Goal: Information Seeking & Learning: Learn about a topic

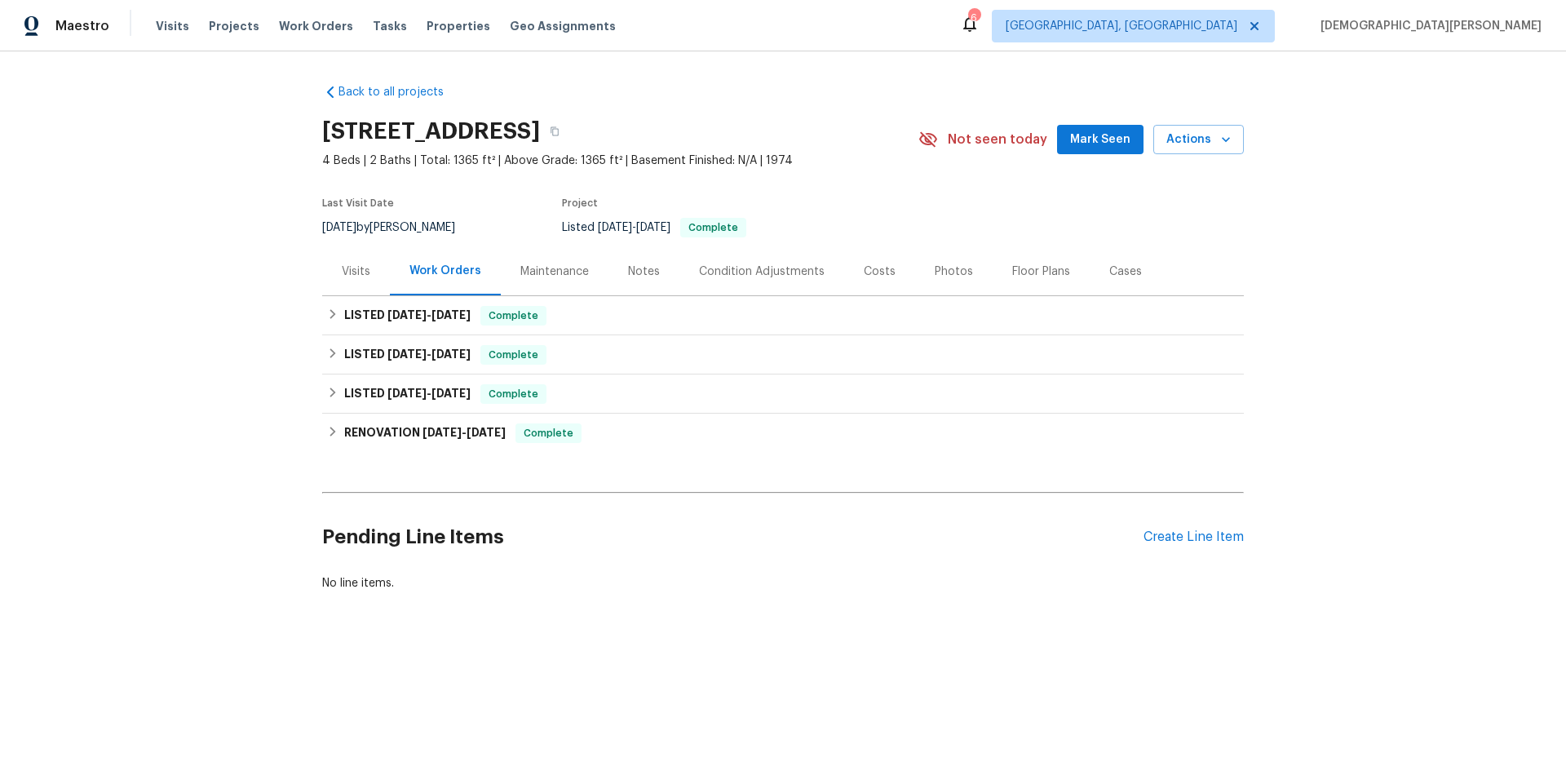
click at [720, 270] on div "Condition Adjustments" at bounding box center [762, 271] width 126 height 16
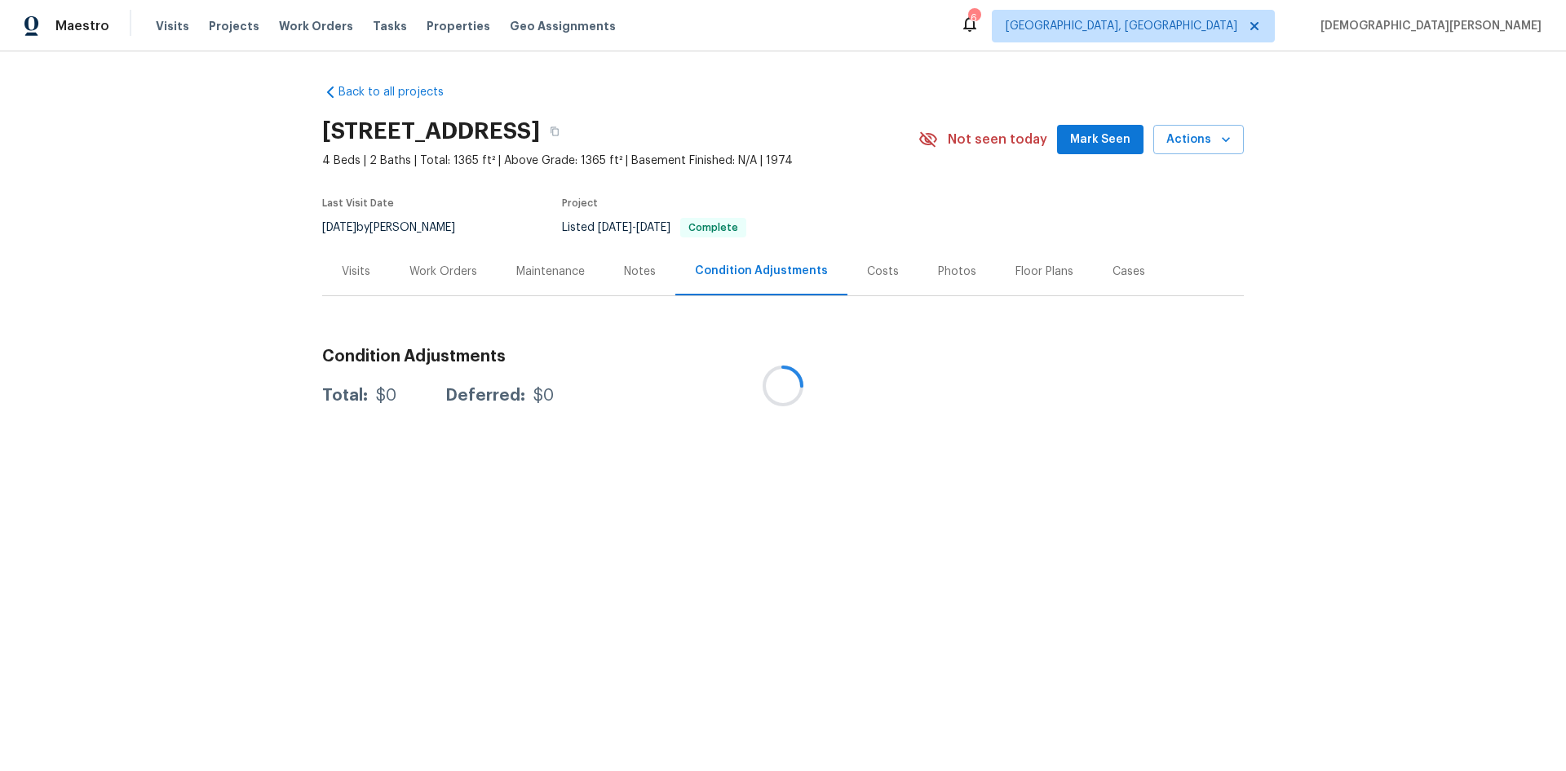
click at [907, 273] on div at bounding box center [783, 385] width 1566 height 771
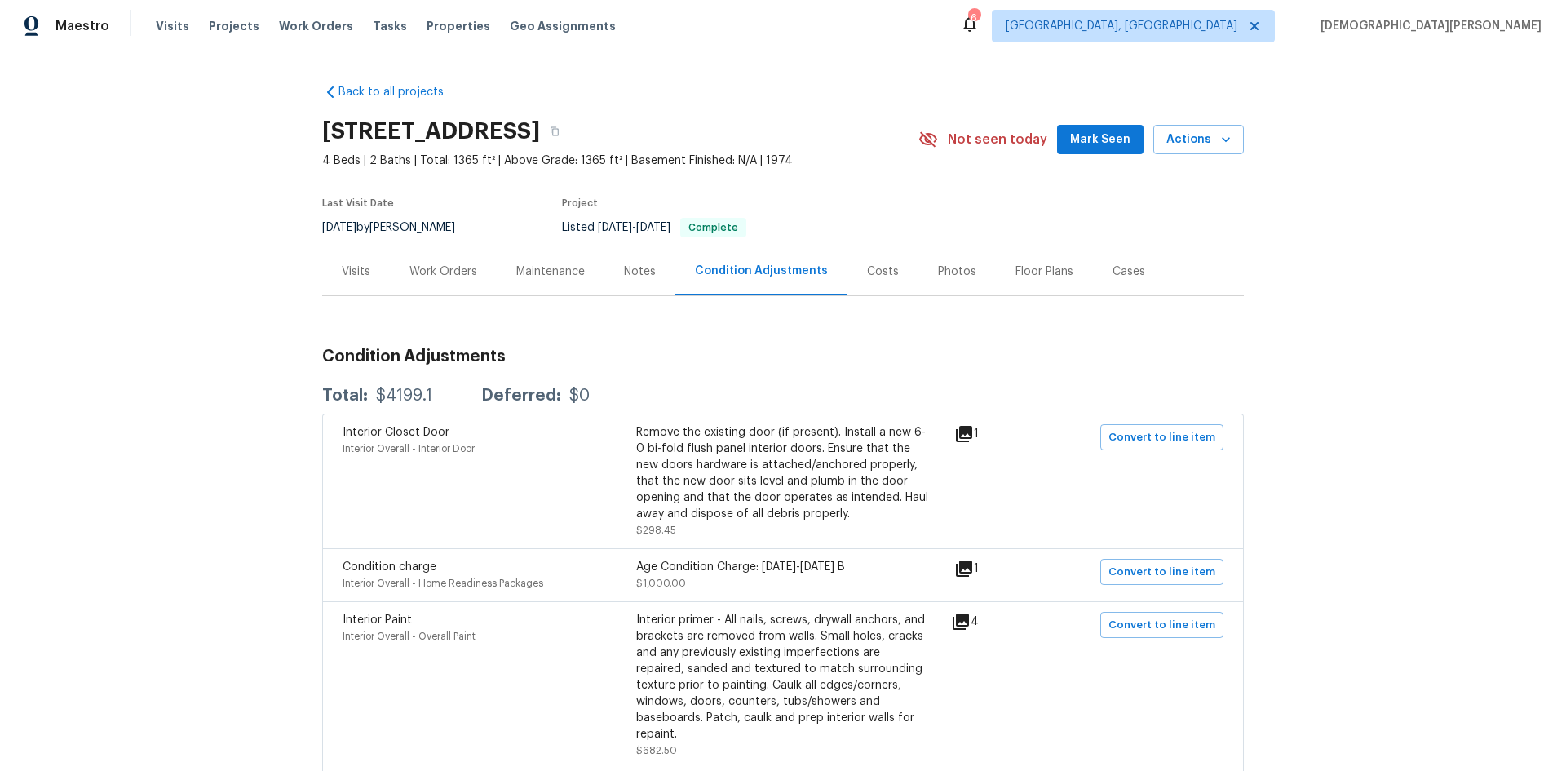
click at [875, 260] on div "Costs" at bounding box center [883, 271] width 71 height 48
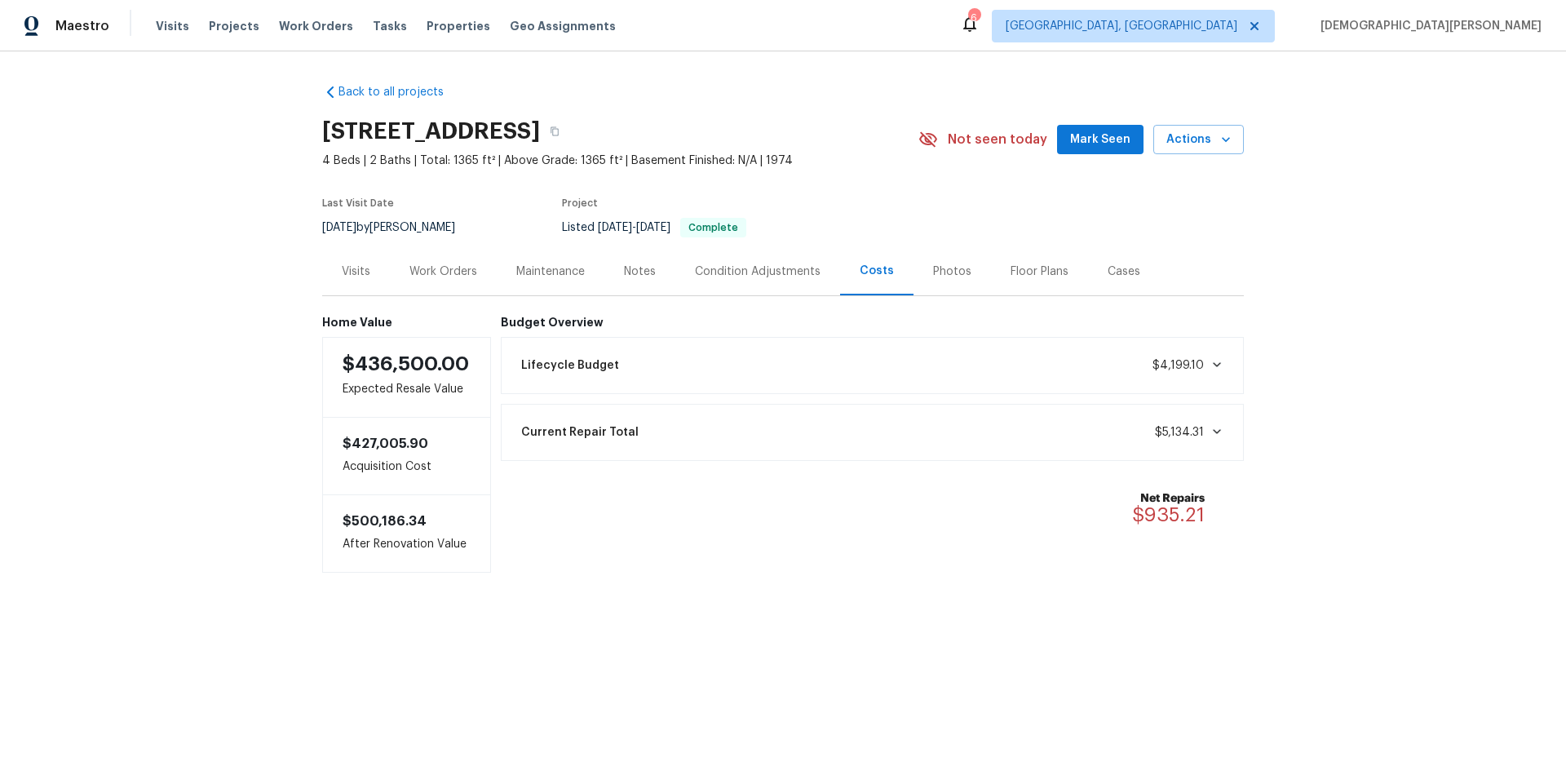
click at [808, 272] on div "Condition Adjustments" at bounding box center [758, 271] width 126 height 16
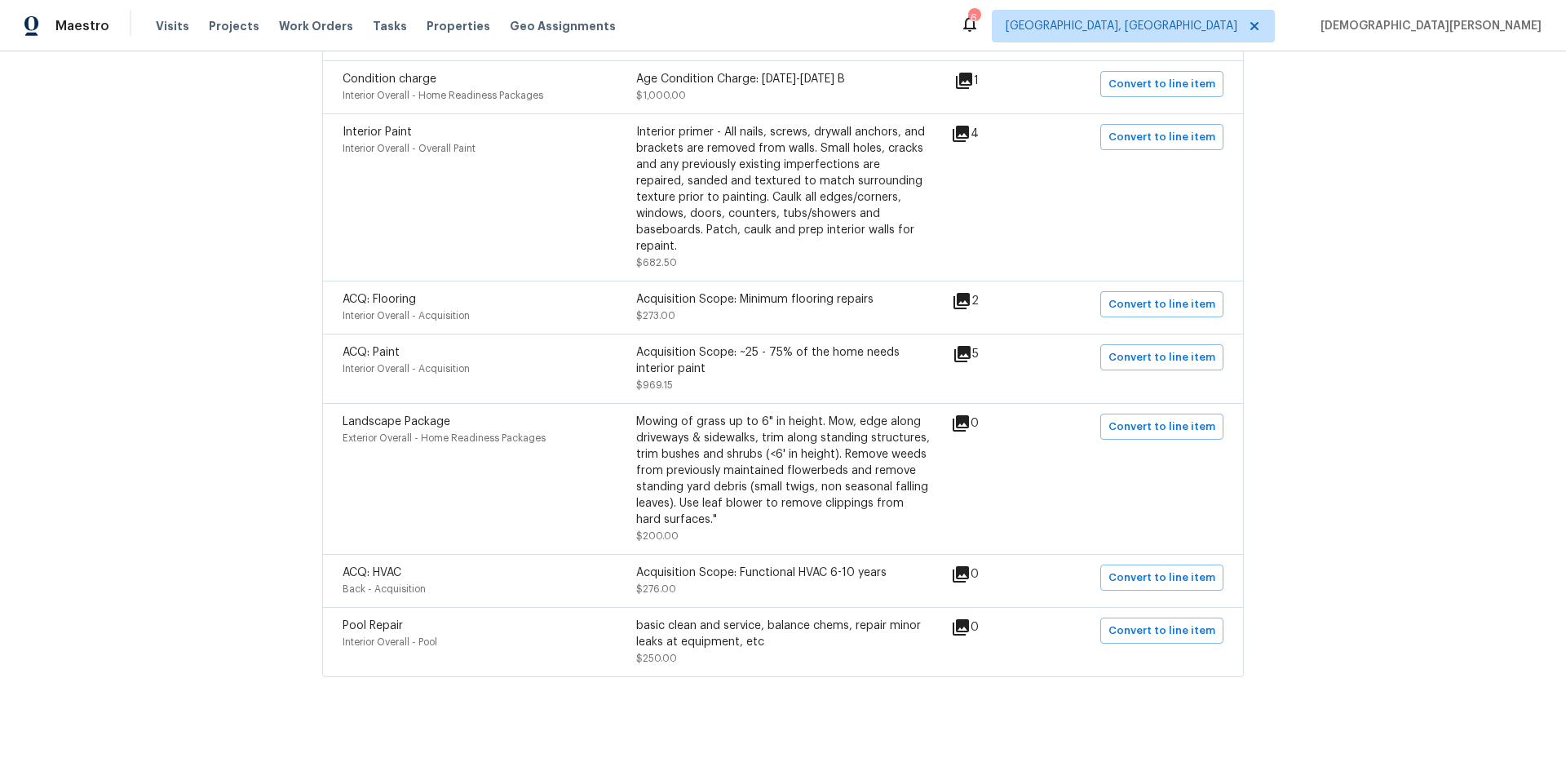
scroll to position [80, 0]
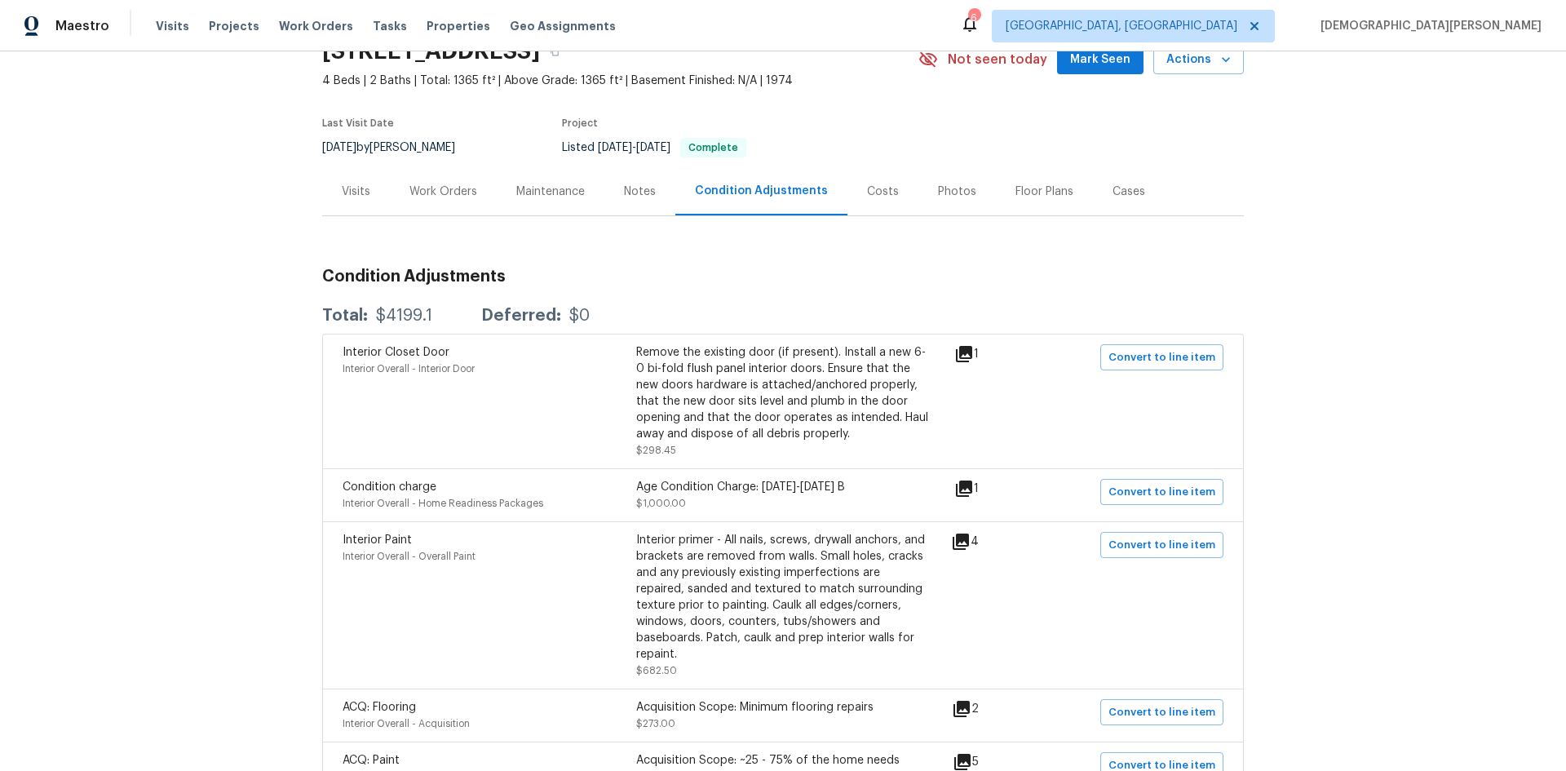
click at [367, 208] on div "Visits" at bounding box center [356, 191] width 68 height 48
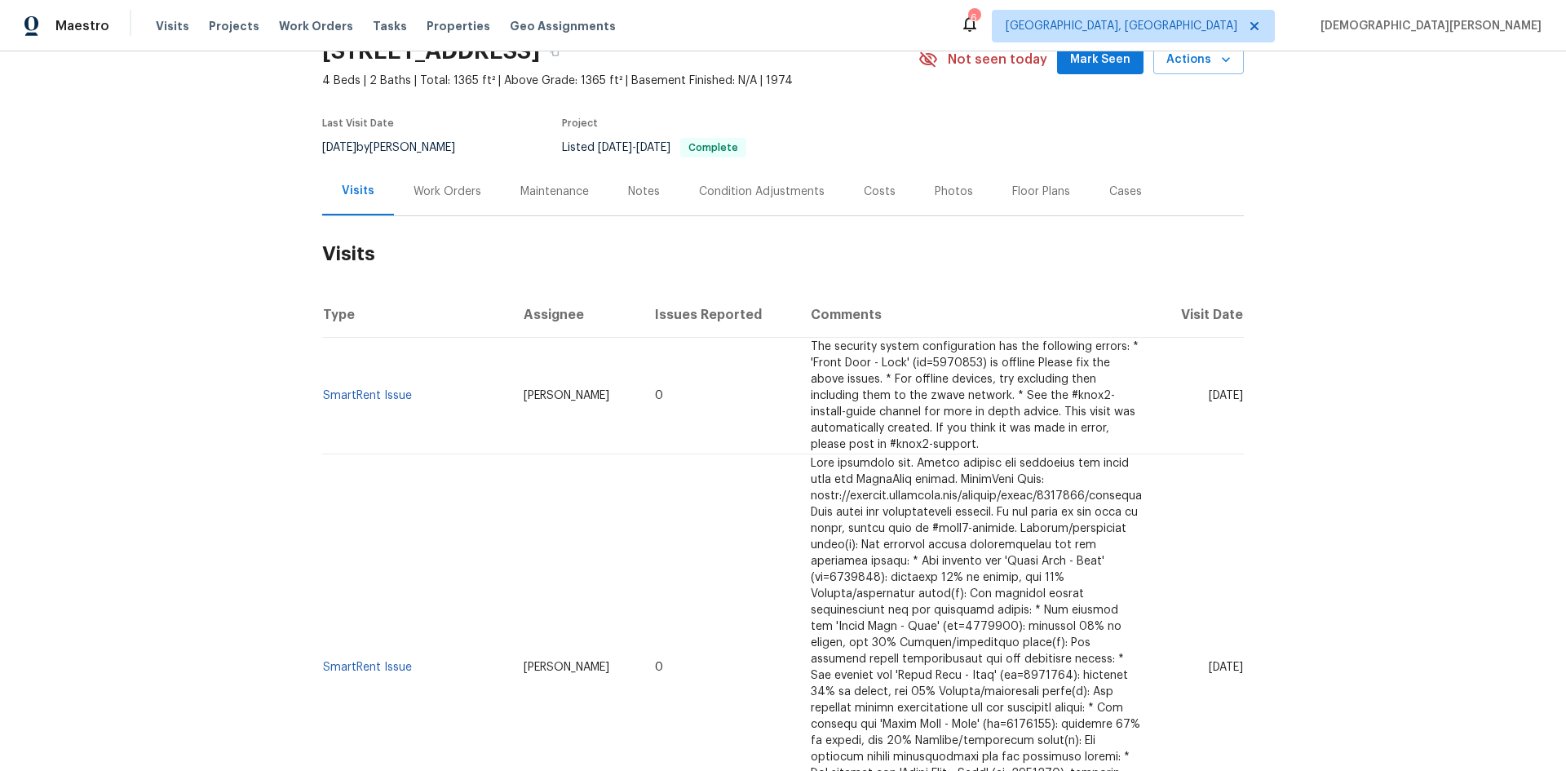
click at [630, 186] on div "Notes" at bounding box center [644, 192] width 32 height 16
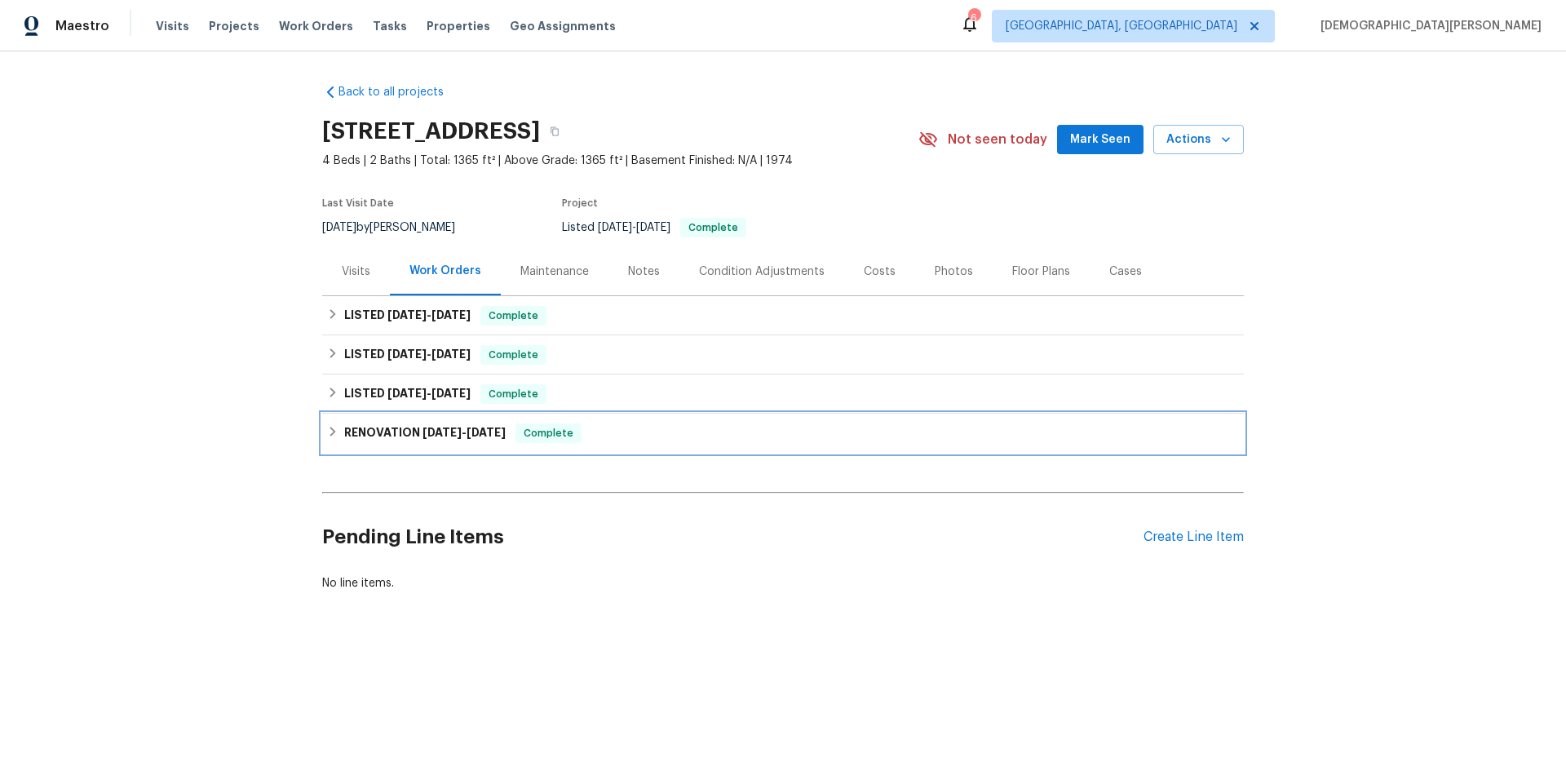
click at [407, 439] on h6 "RENOVATION [DATE] - [DATE]" at bounding box center [425, 433] width 162 height 20
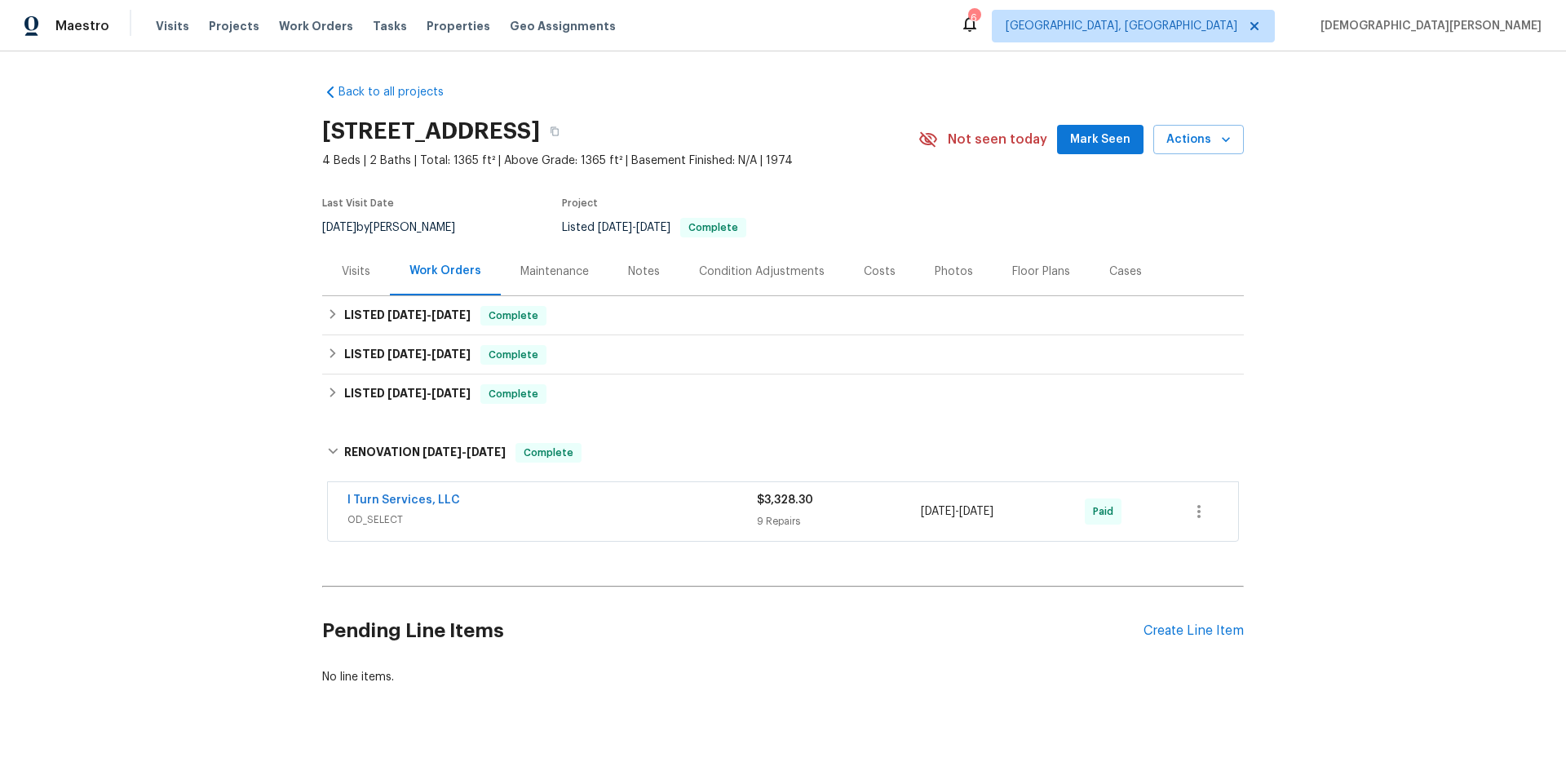
click at [418, 414] on div "Back to all projects [STREET_ADDRESS] 4 Beds | 2 Baths | Total: 1365 ft² | Abov…" at bounding box center [783, 384] width 922 height 627
click at [421, 421] on div "Back to all projects [STREET_ADDRESS] 4 Beds | 2 Baths | Total: 1365 ft² | Abov…" at bounding box center [783, 384] width 922 height 627
click at [424, 434] on div "RENOVATION [DATE] - [DATE] Complete" at bounding box center [783, 453] width 922 height 52
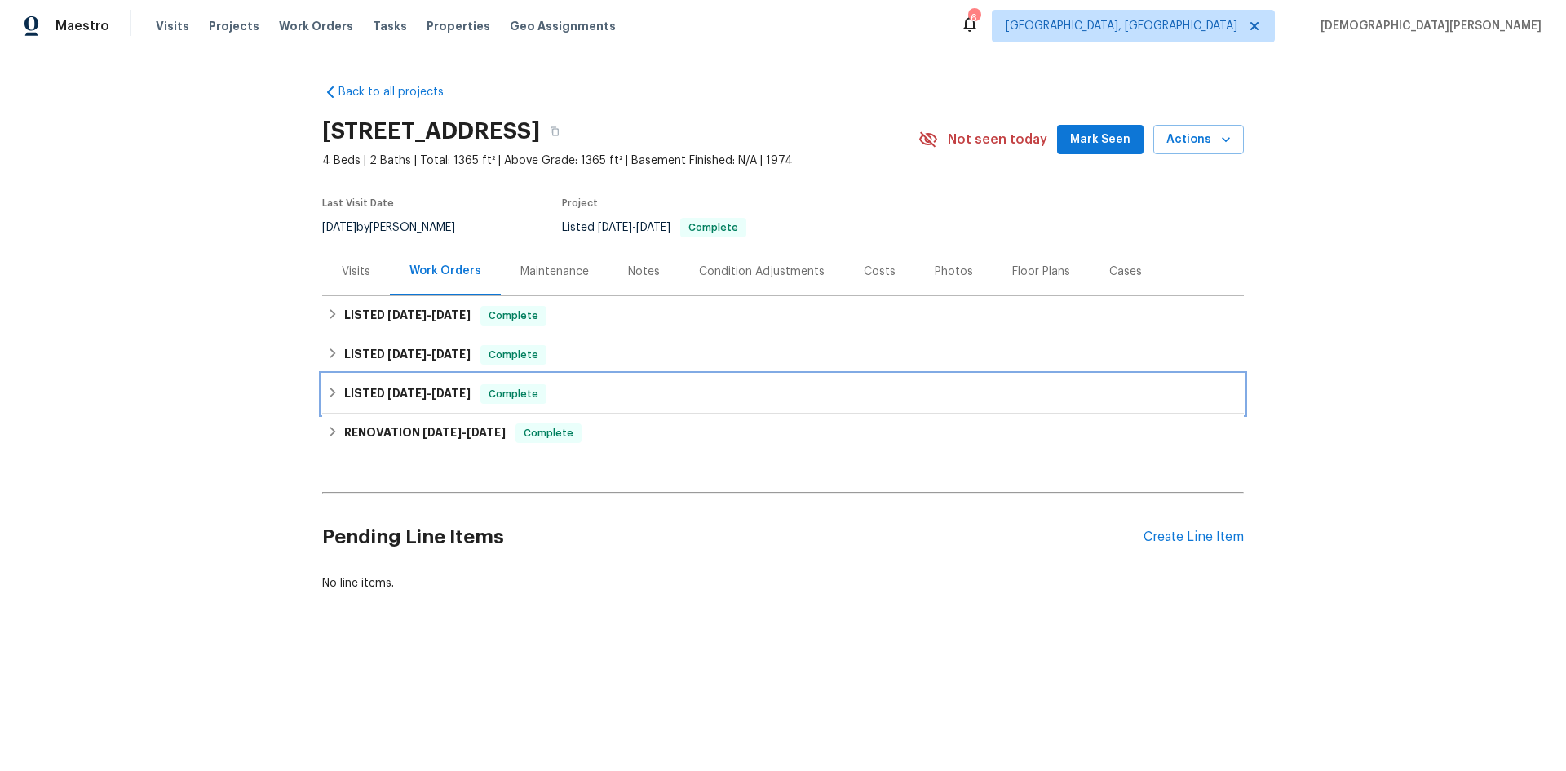
click at [438, 405] on div "LISTED [DATE] - [DATE] Complete" at bounding box center [783, 393] width 922 height 39
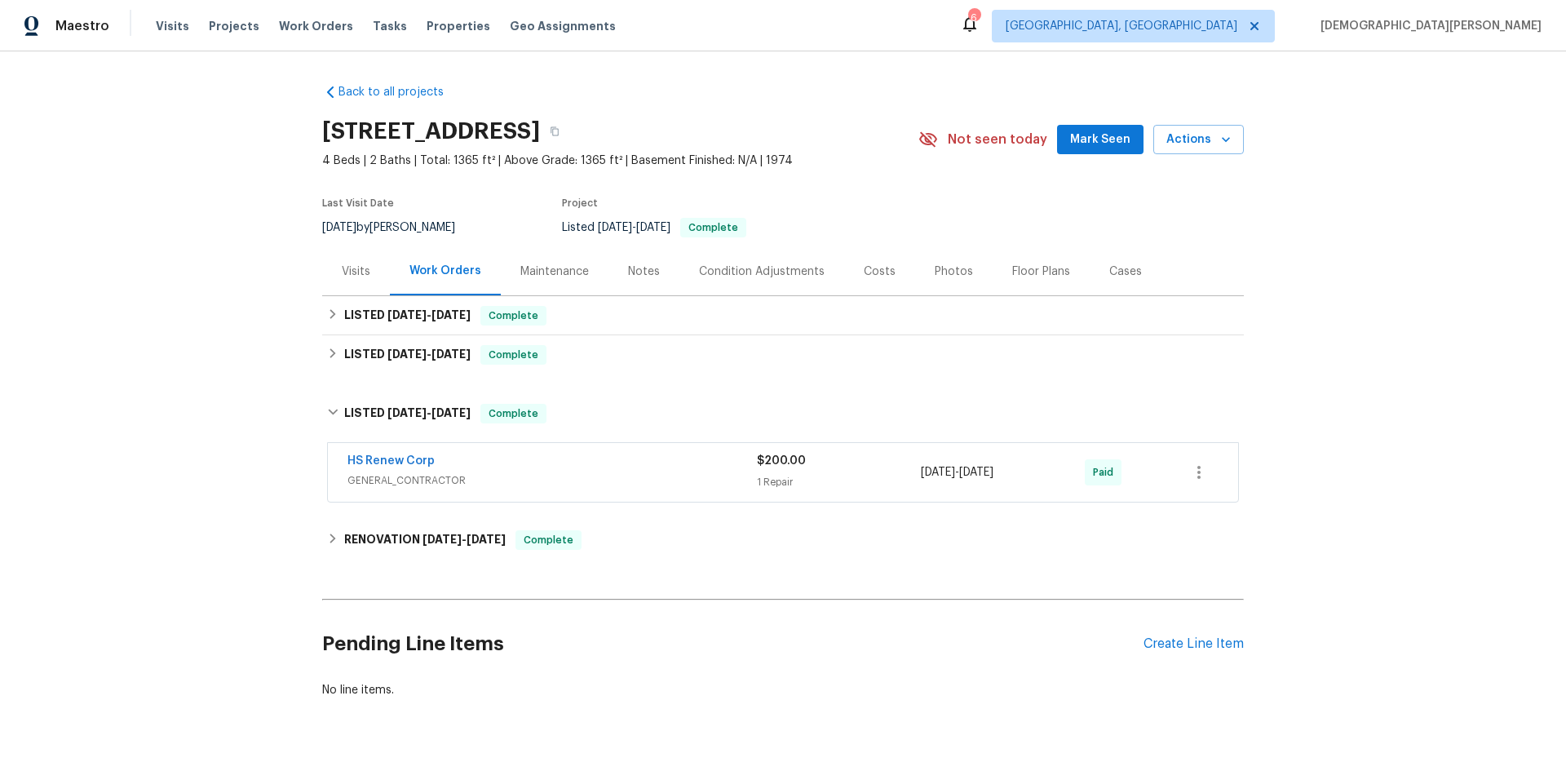
click at [628, 286] on div "Notes" at bounding box center [644, 271] width 71 height 48
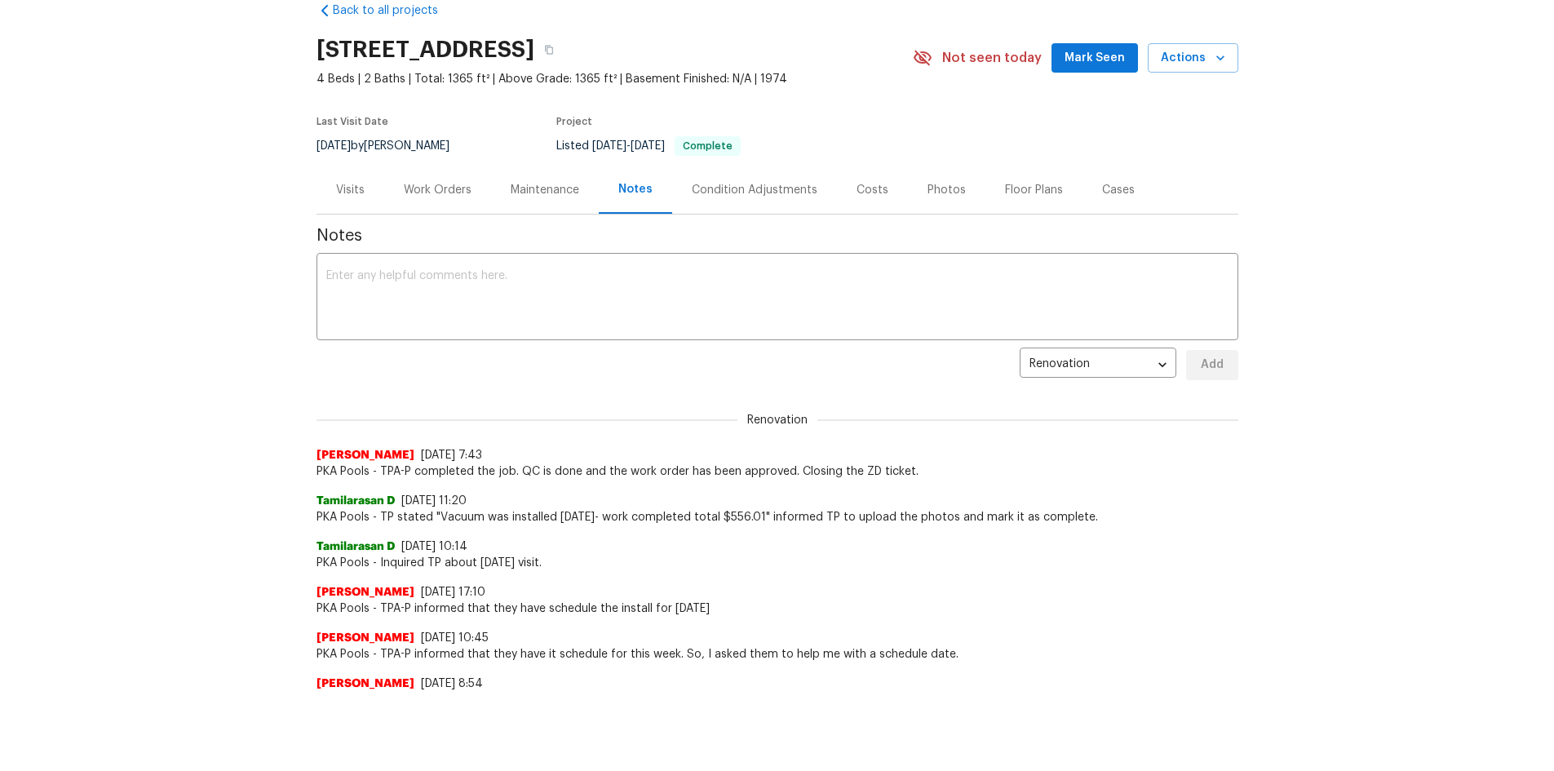
click at [868, 206] on div "Costs" at bounding box center [872, 190] width 71 height 48
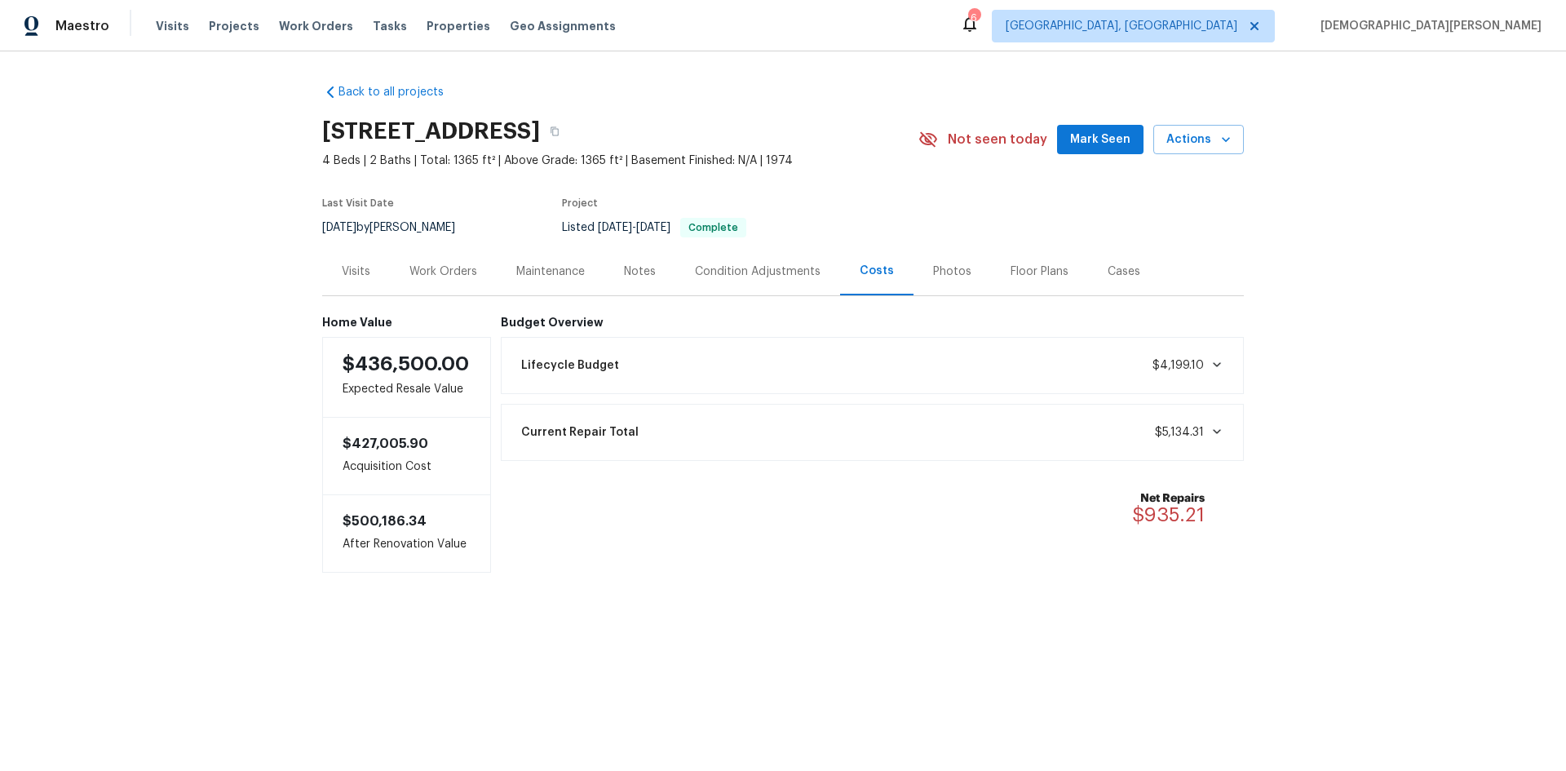
click at [914, 269] on div "Photos" at bounding box center [952, 271] width 77 height 48
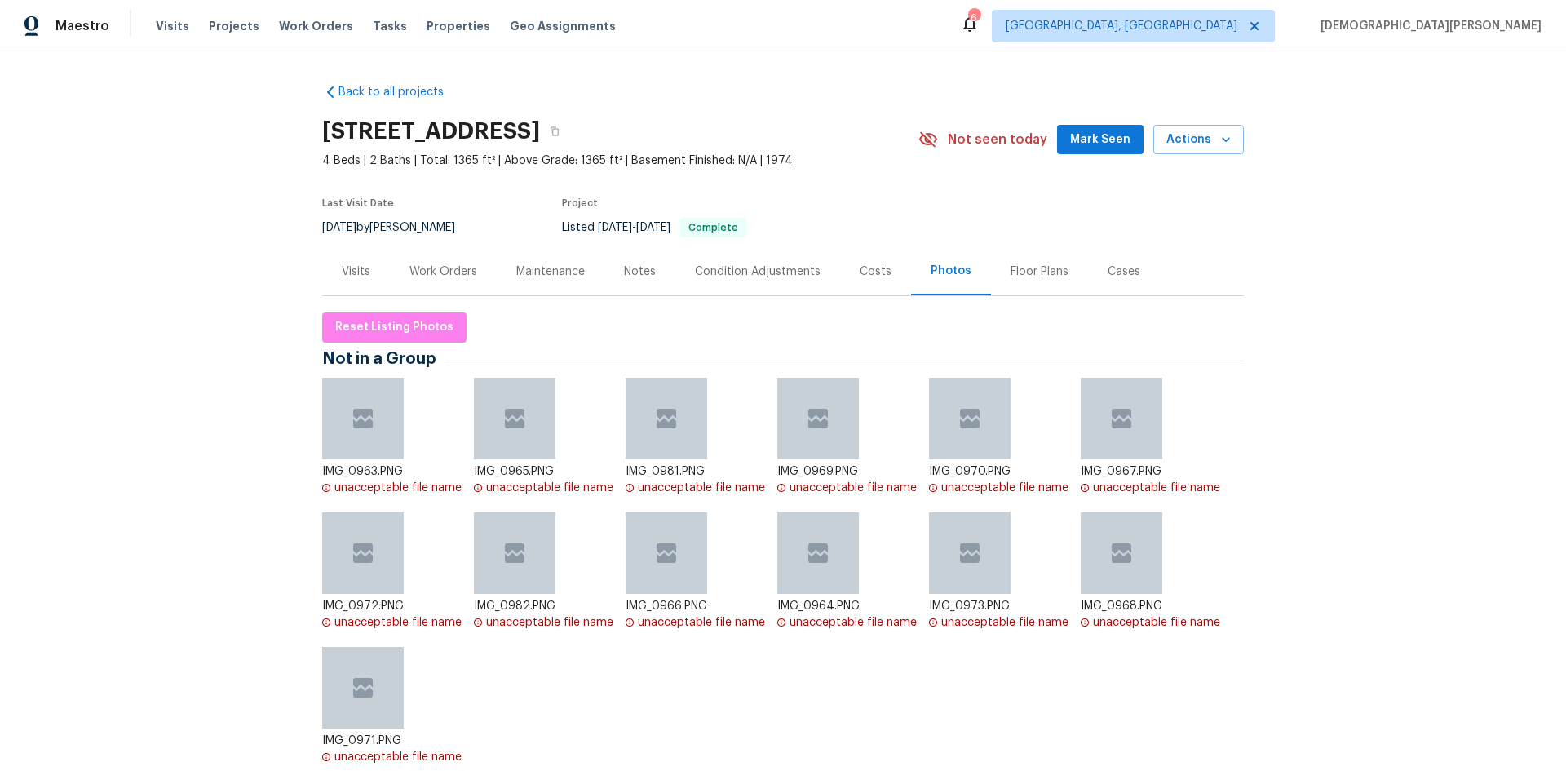
click at [1011, 267] on div "Floor Plans" at bounding box center [1040, 271] width 58 height 16
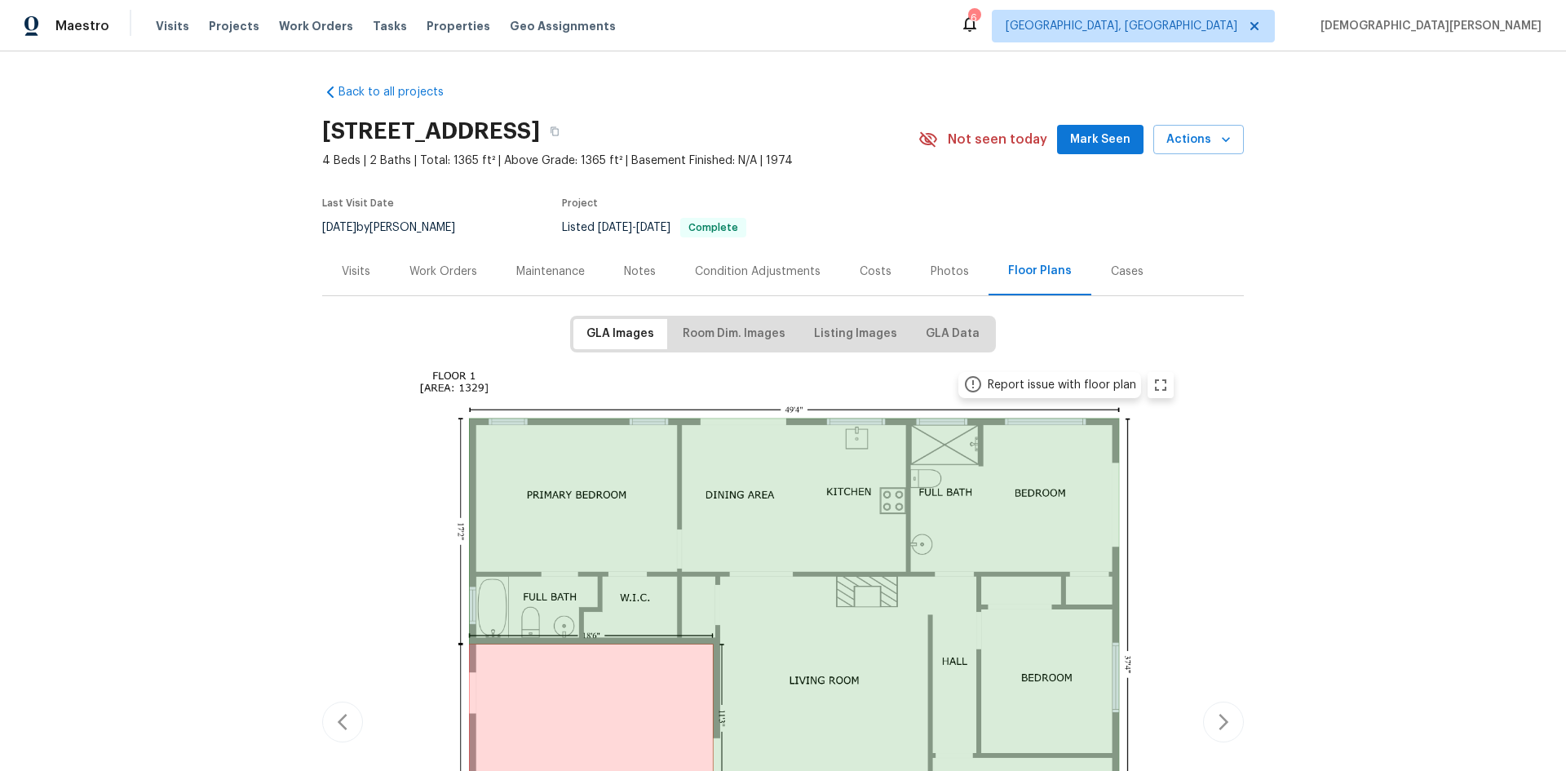
click at [792, 286] on div "Condition Adjustments" at bounding box center [757, 271] width 165 height 48
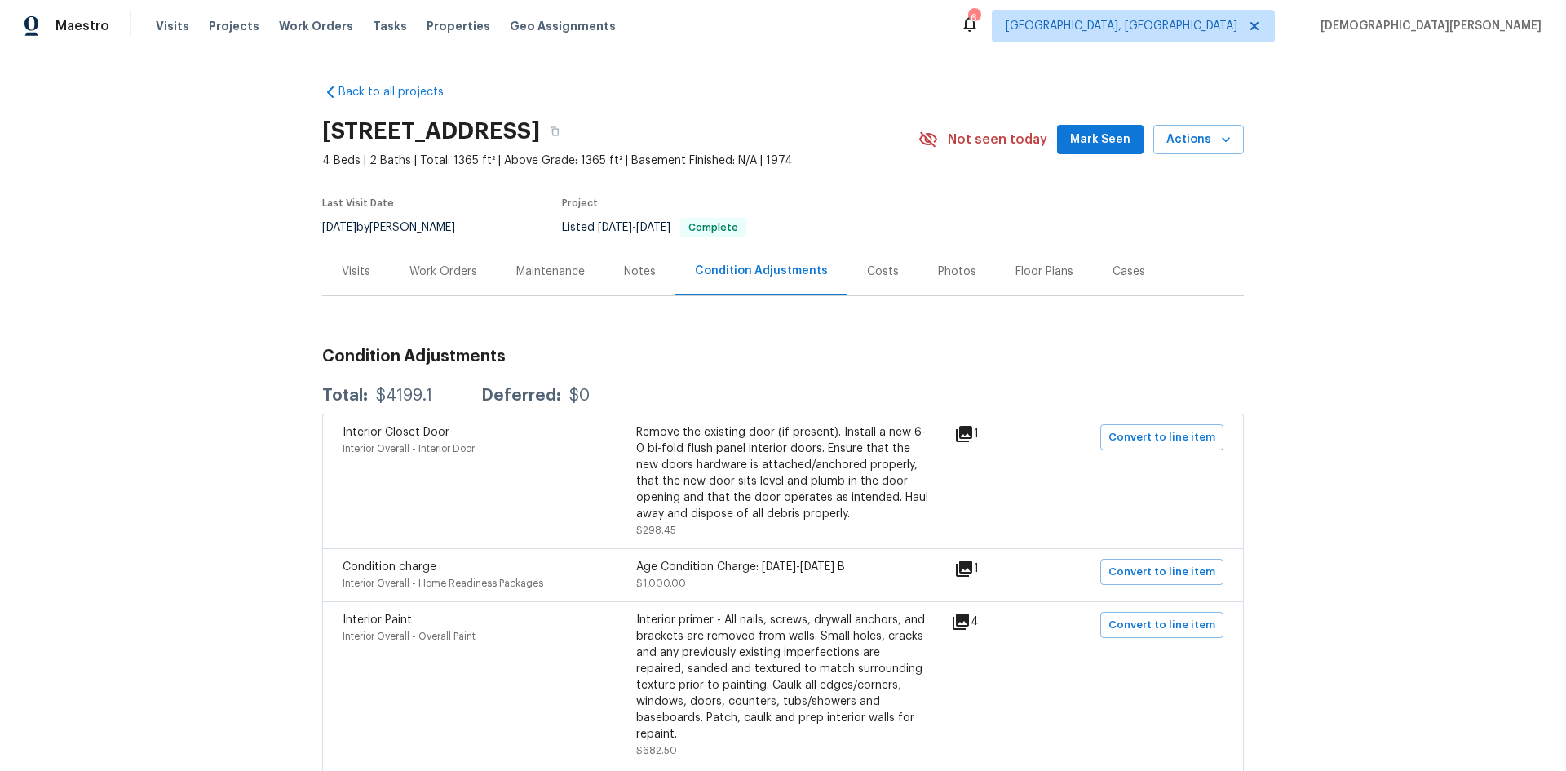
click at [330, 268] on div "Visits" at bounding box center [356, 271] width 68 height 48
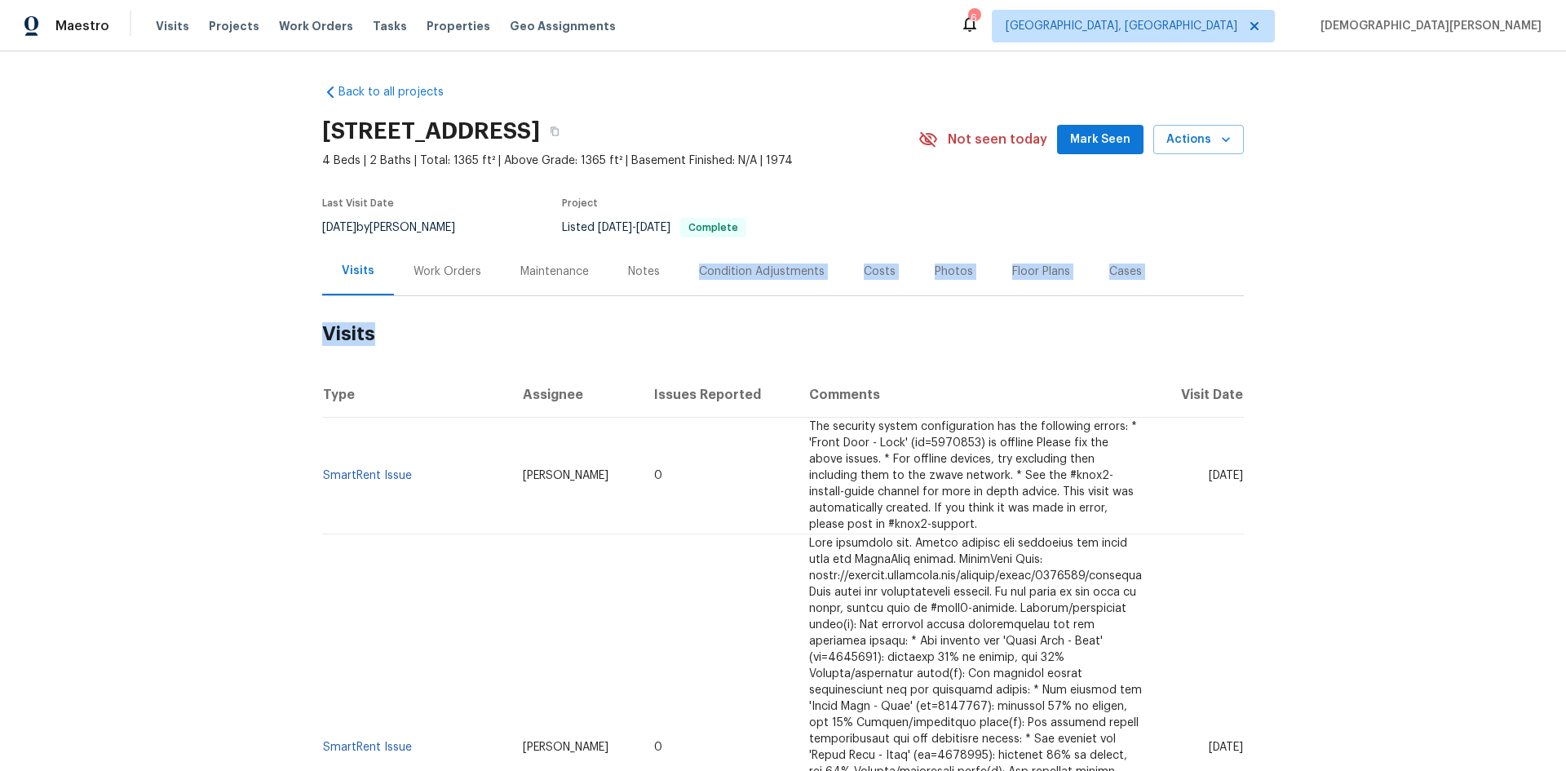
drag, startPoint x: 965, startPoint y: 351, endPoint x: 671, endPoint y: 263, distance: 307.1
click at [664, 271] on div "Notes" at bounding box center [644, 271] width 71 height 48
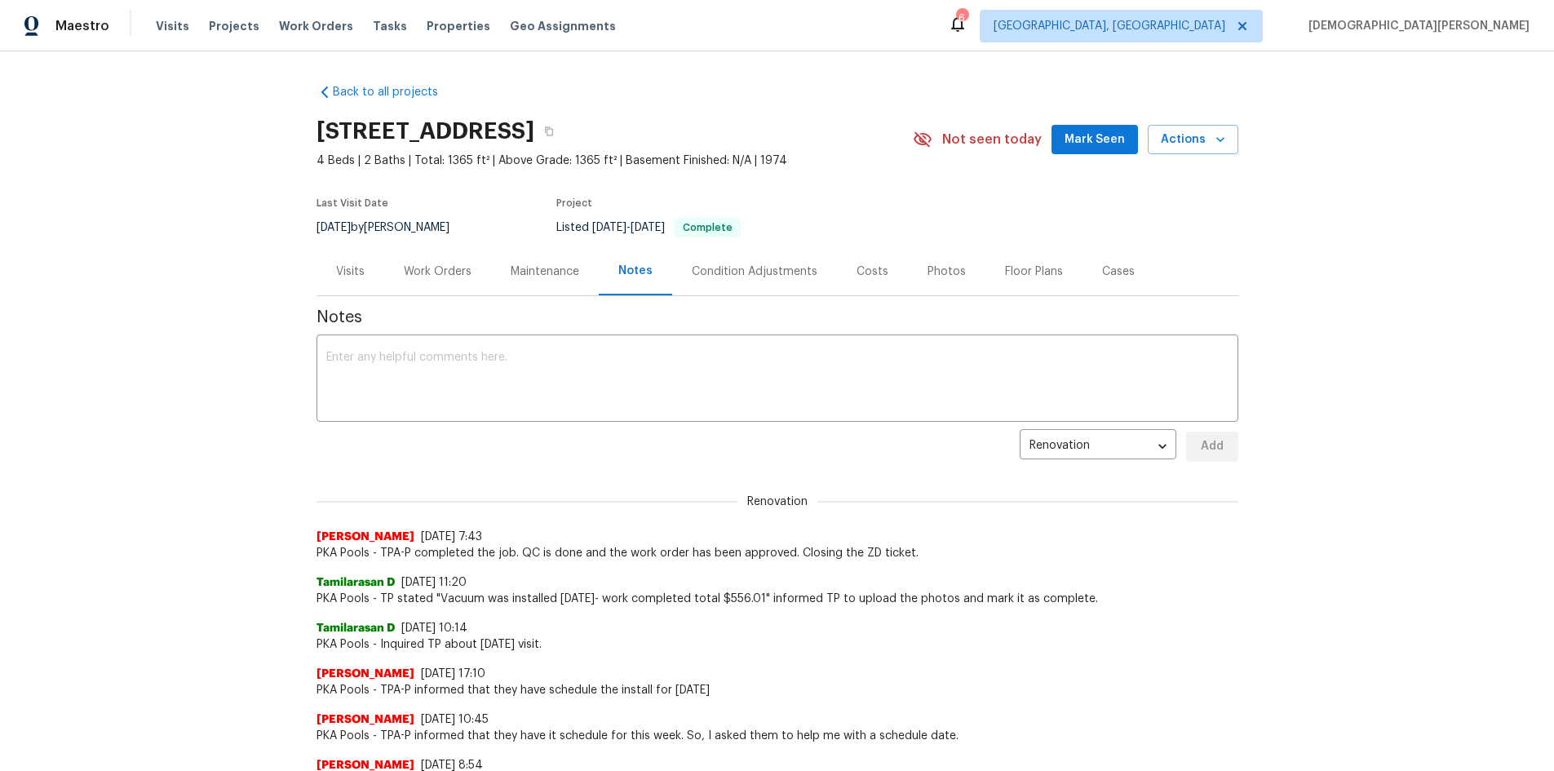
click at [701, 281] on div "Condition Adjustments" at bounding box center [754, 271] width 165 height 48
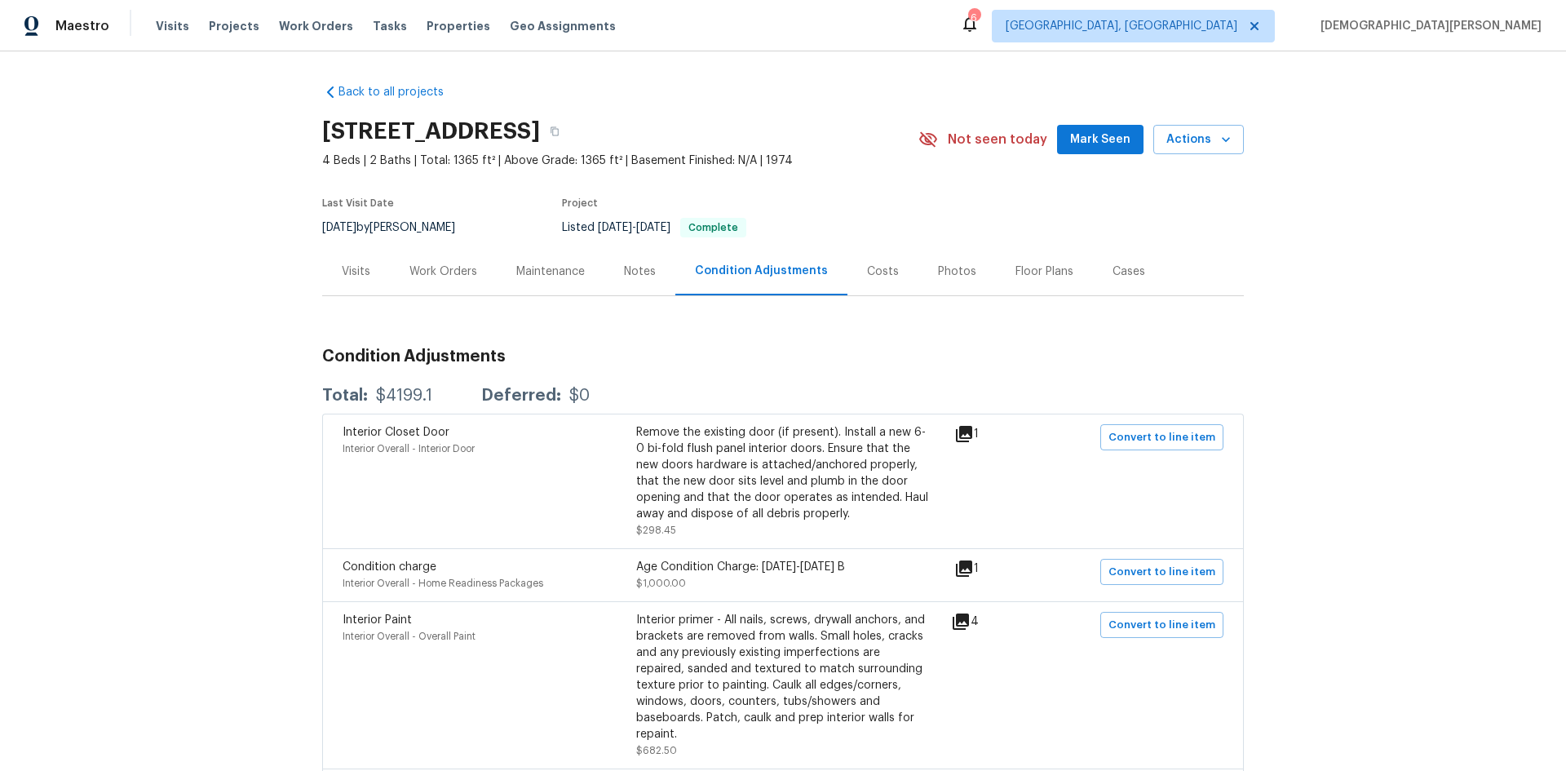
click at [867, 268] on div "Costs" at bounding box center [883, 271] width 32 height 16
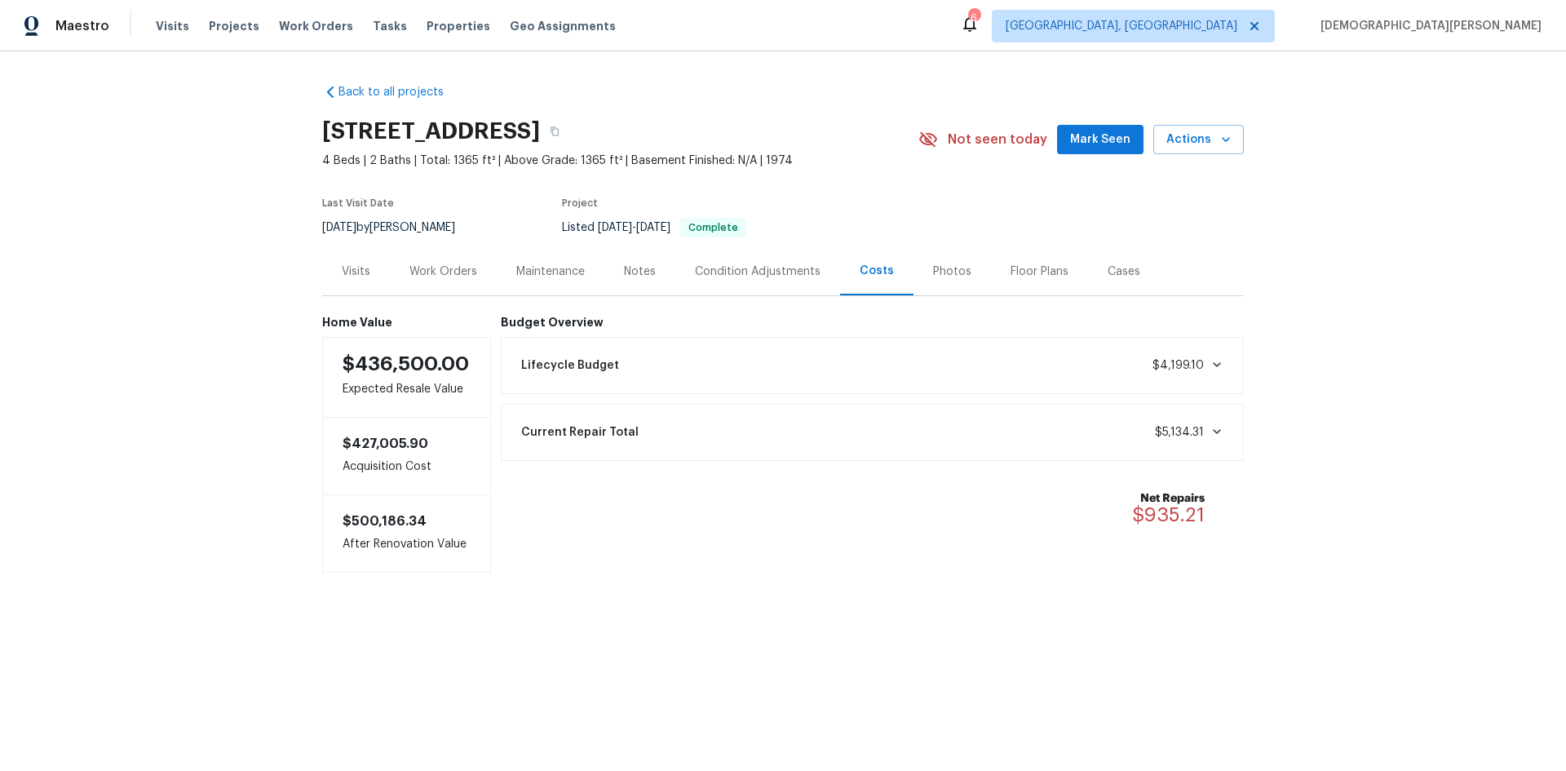
click at [991, 250] on div "Floor Plans" at bounding box center [1039, 271] width 97 height 48
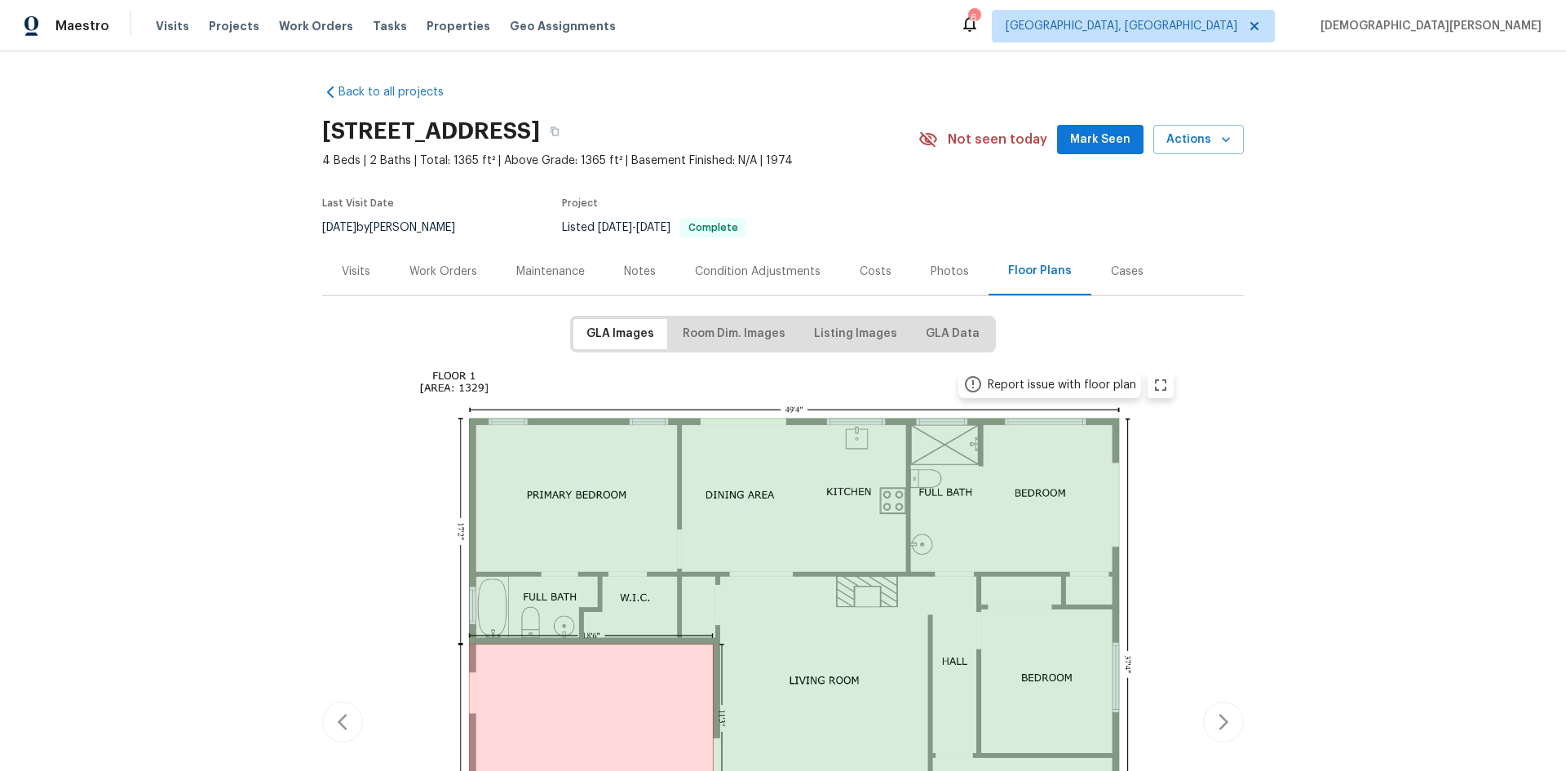
click at [970, 261] on div "Photos" at bounding box center [949, 271] width 77 height 48
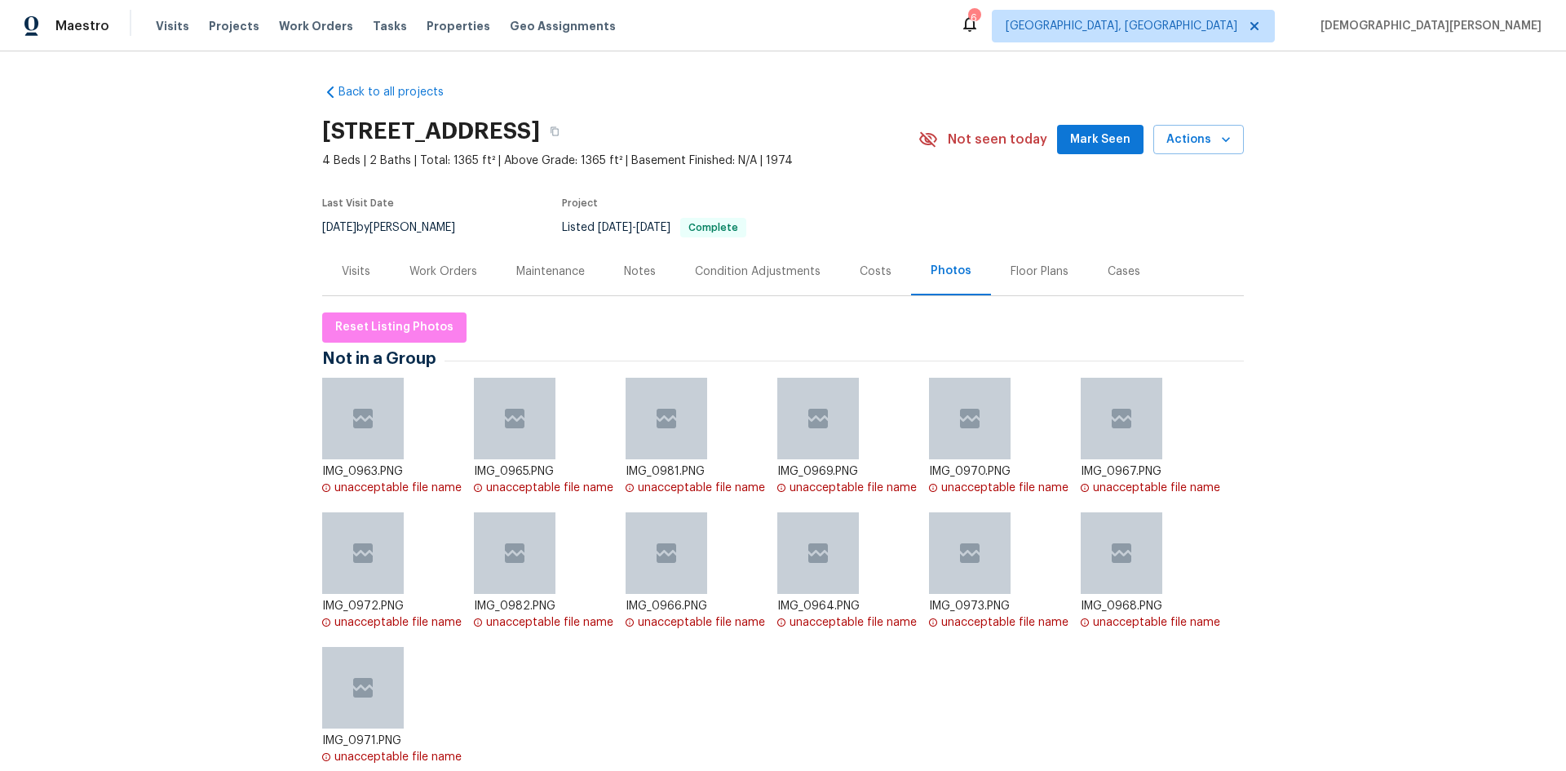
click at [1041, 267] on div "Floor Plans" at bounding box center [1040, 271] width 58 height 16
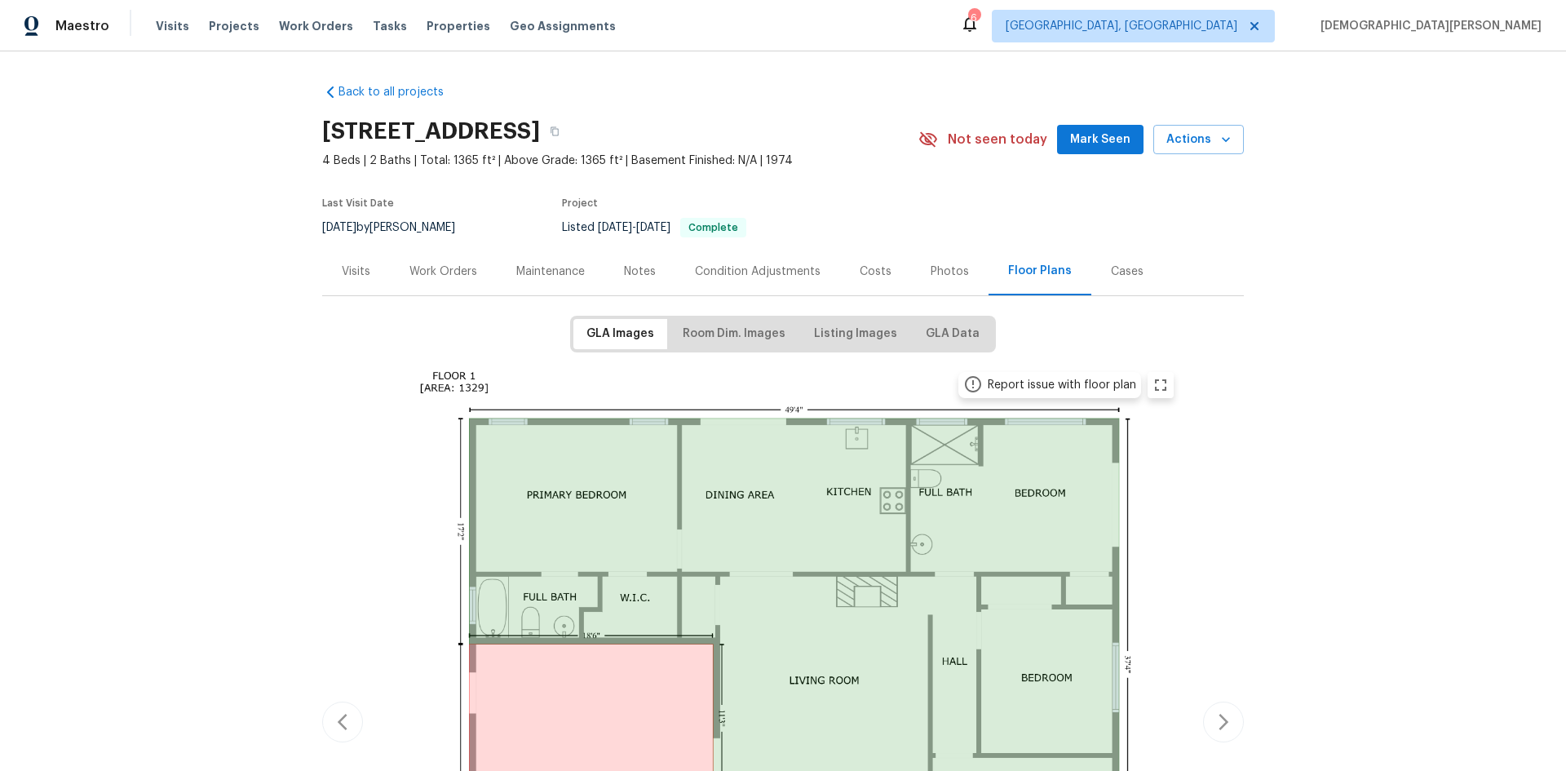
drag, startPoint x: 1162, startPoint y: 283, endPoint x: 1068, endPoint y: 273, distance: 95.1
click at [1159, 283] on div "Visits Work Orders Maintenance Notes Condition Adjustments Costs Photos Floor P…" at bounding box center [783, 271] width 922 height 49
drag, startPoint x: 1060, startPoint y: 273, endPoint x: 1069, endPoint y: 272, distance: 9.1
click at [1060, 273] on div "Floor Plans" at bounding box center [1040, 271] width 103 height 48
click at [1104, 275] on div "Visits Work Orders Maintenance Notes Condition Adjustments Costs Photos Floor P…" at bounding box center [783, 271] width 922 height 49
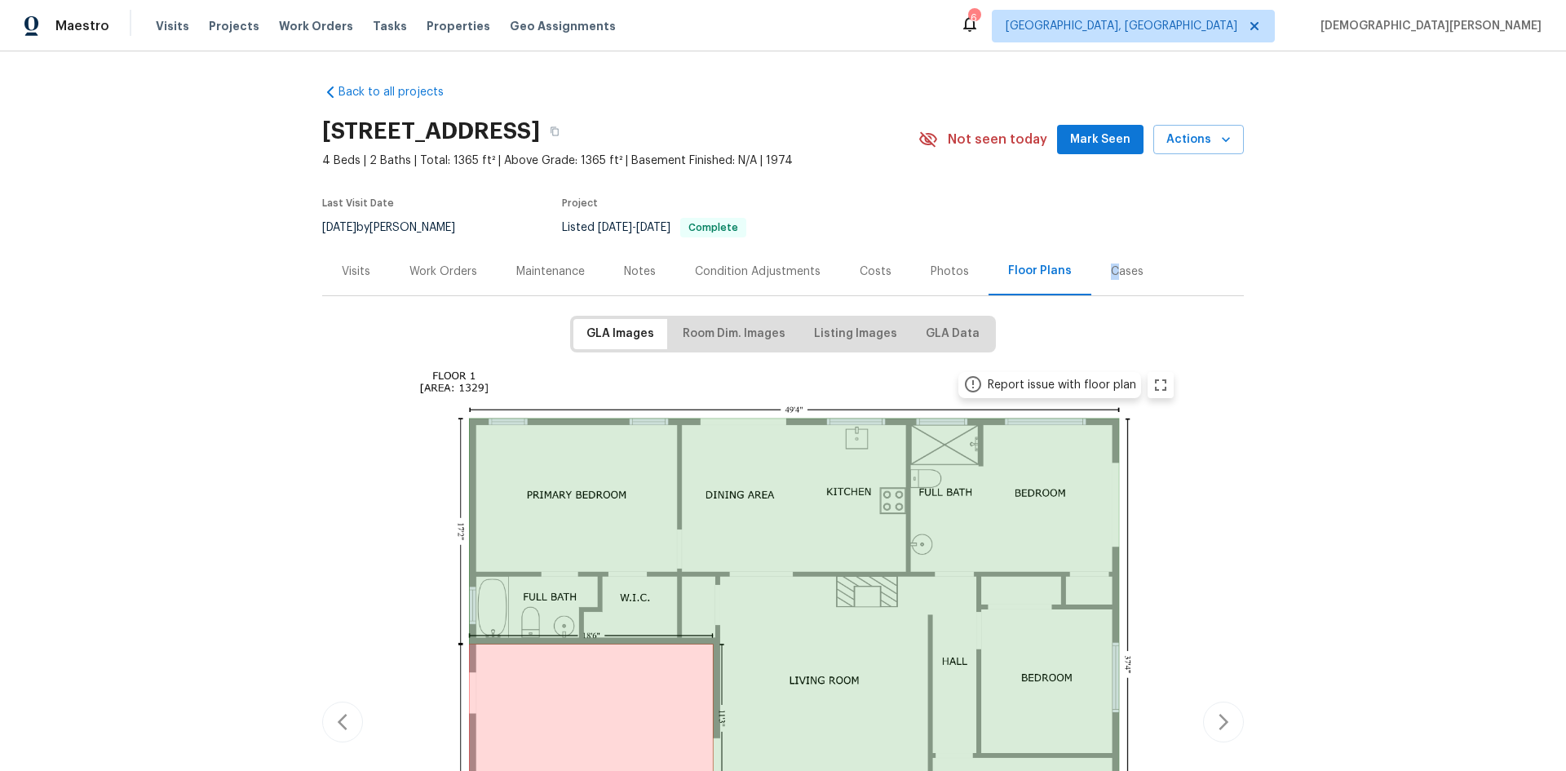
click at [1111, 275] on div "Cases" at bounding box center [1127, 271] width 33 height 16
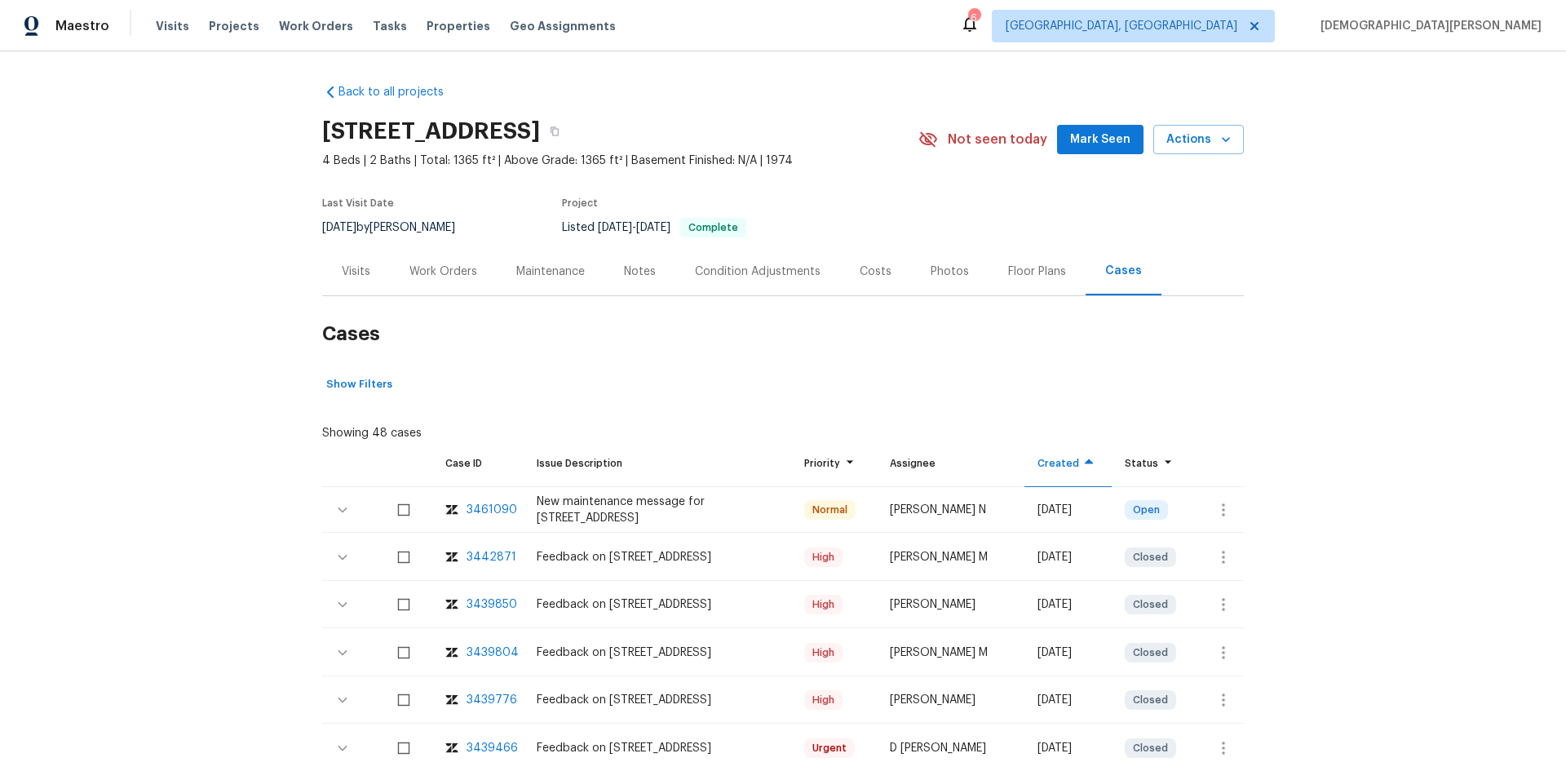
click at [647, 282] on div "Notes" at bounding box center [639, 271] width 71 height 48
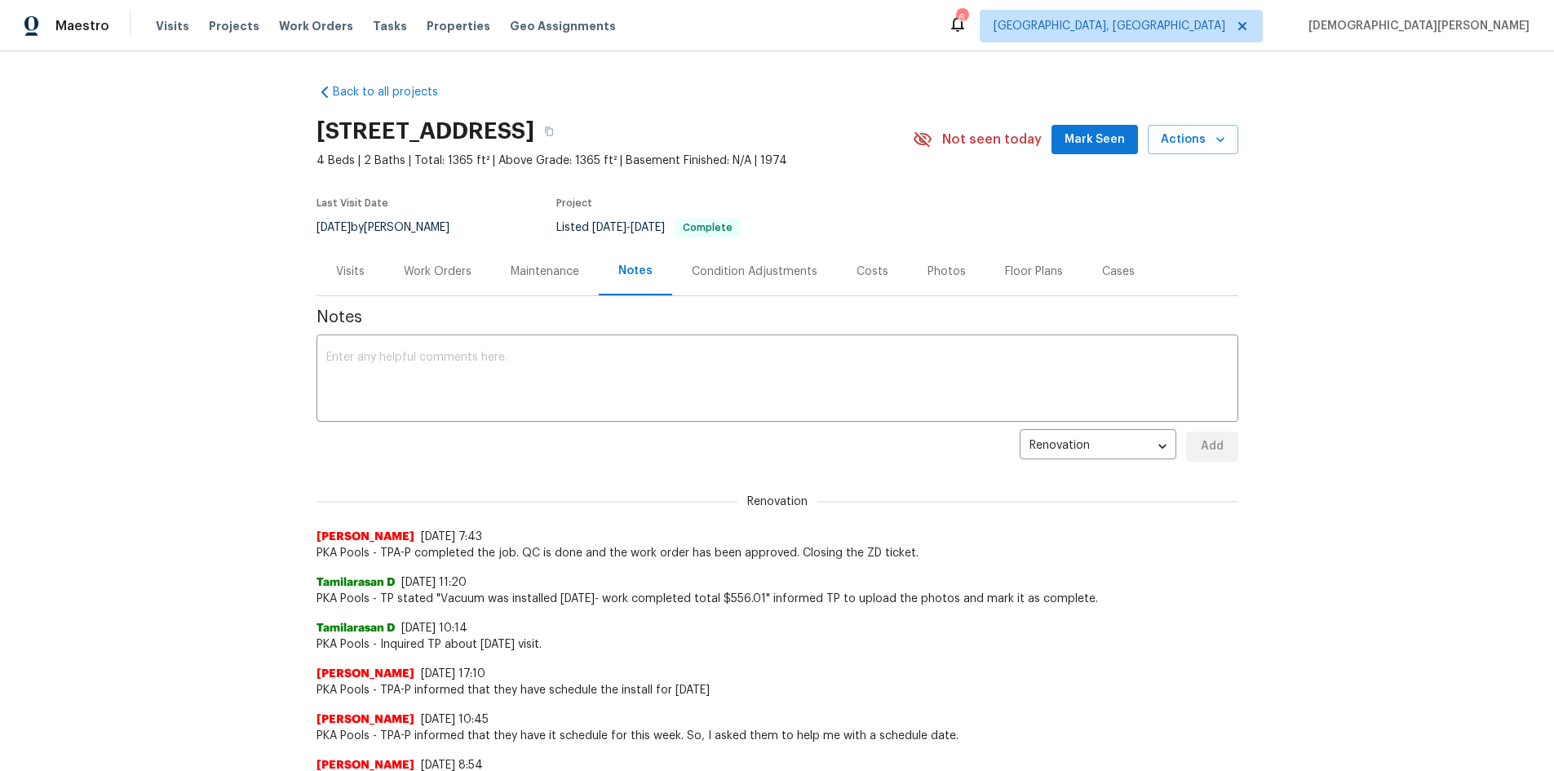
click at [587, 278] on div "Maintenance" at bounding box center [545, 271] width 108 height 48
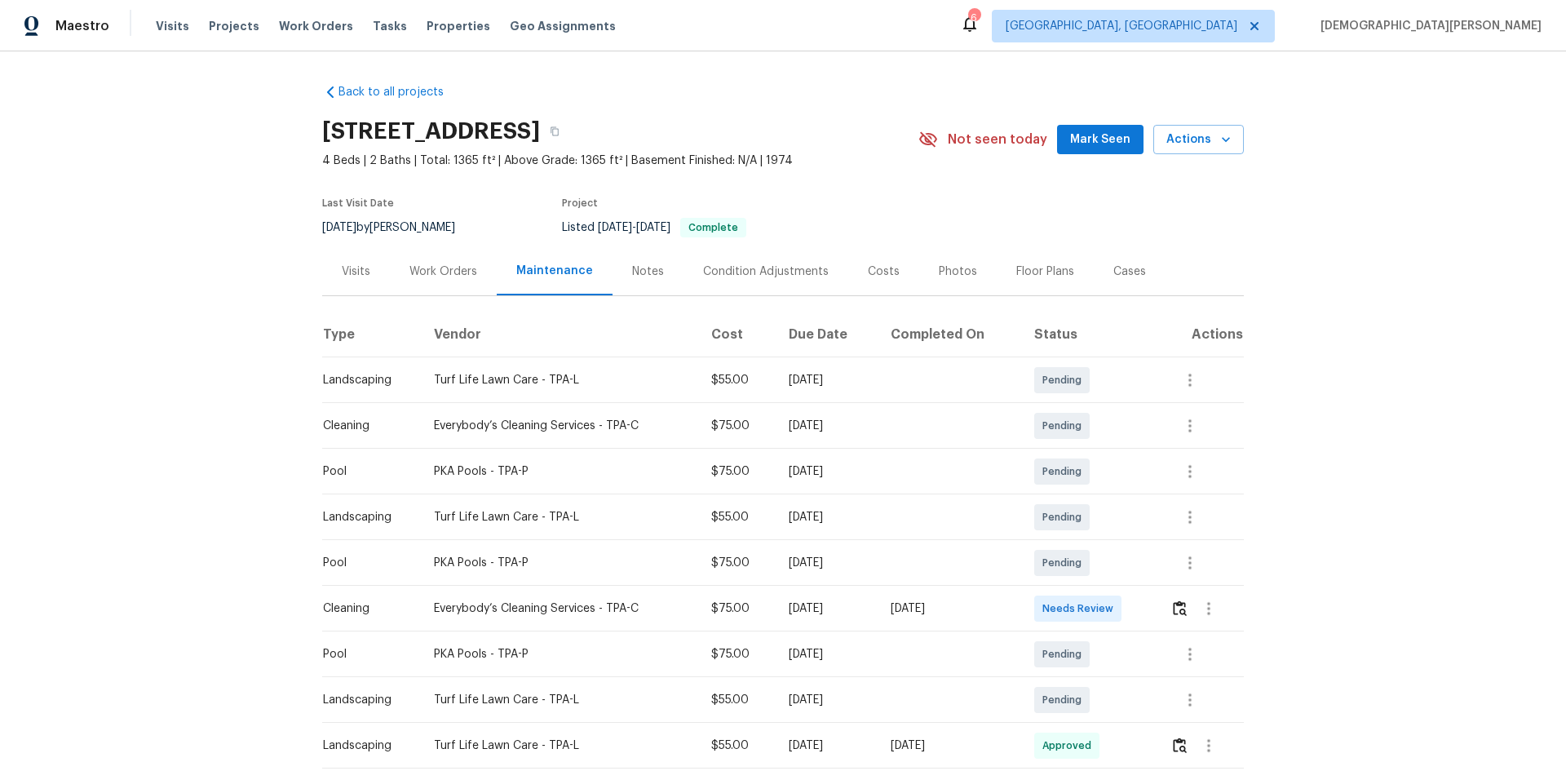
click at [479, 277] on div "Work Orders" at bounding box center [443, 271] width 107 height 48
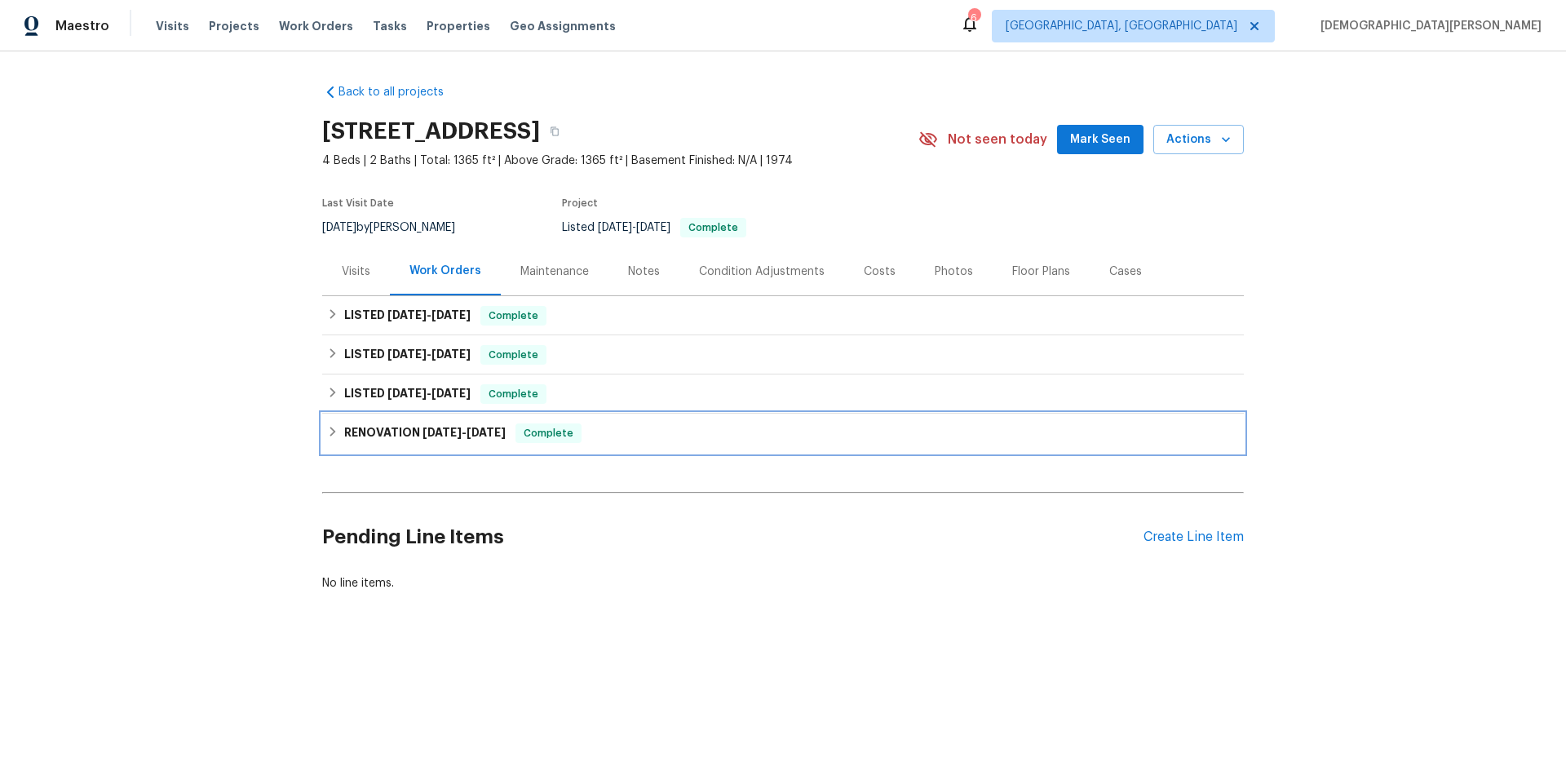
click at [396, 451] on div "RENOVATION [DATE] - [DATE] Complete" at bounding box center [783, 433] width 922 height 39
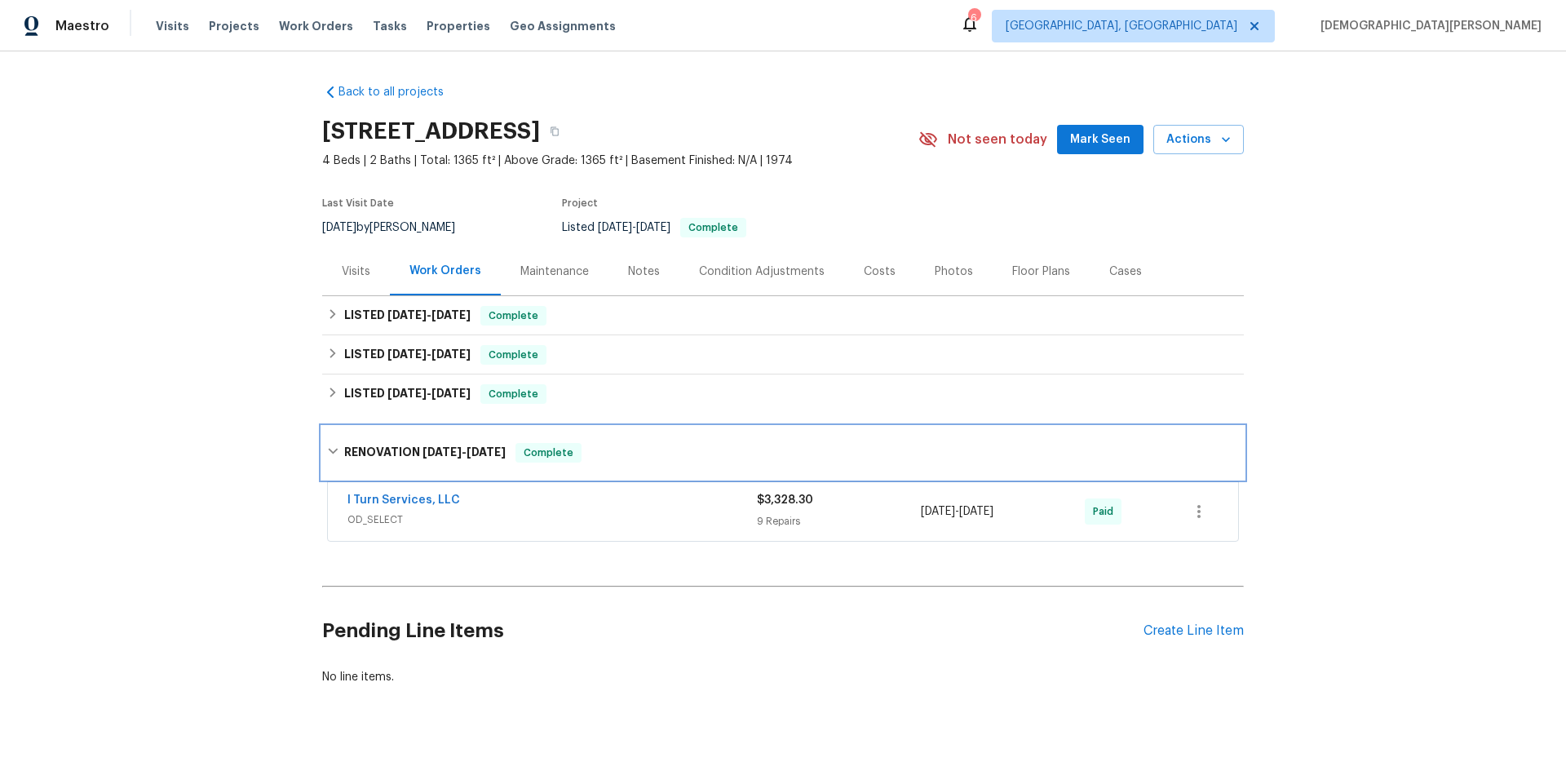
scroll to position [38, 0]
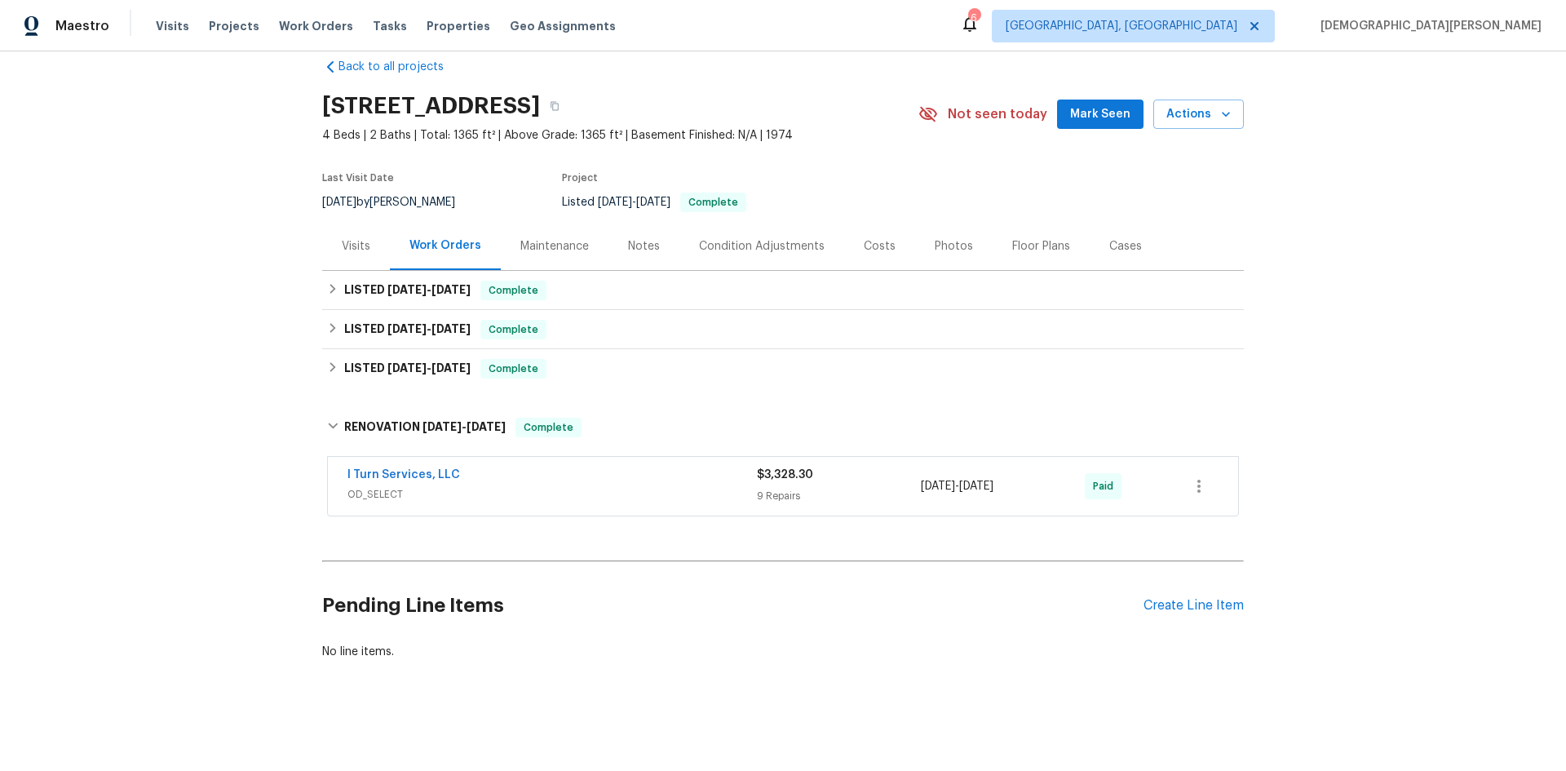
click at [426, 472] on div "I Turn Services, LLC" at bounding box center [552, 477] width 409 height 20
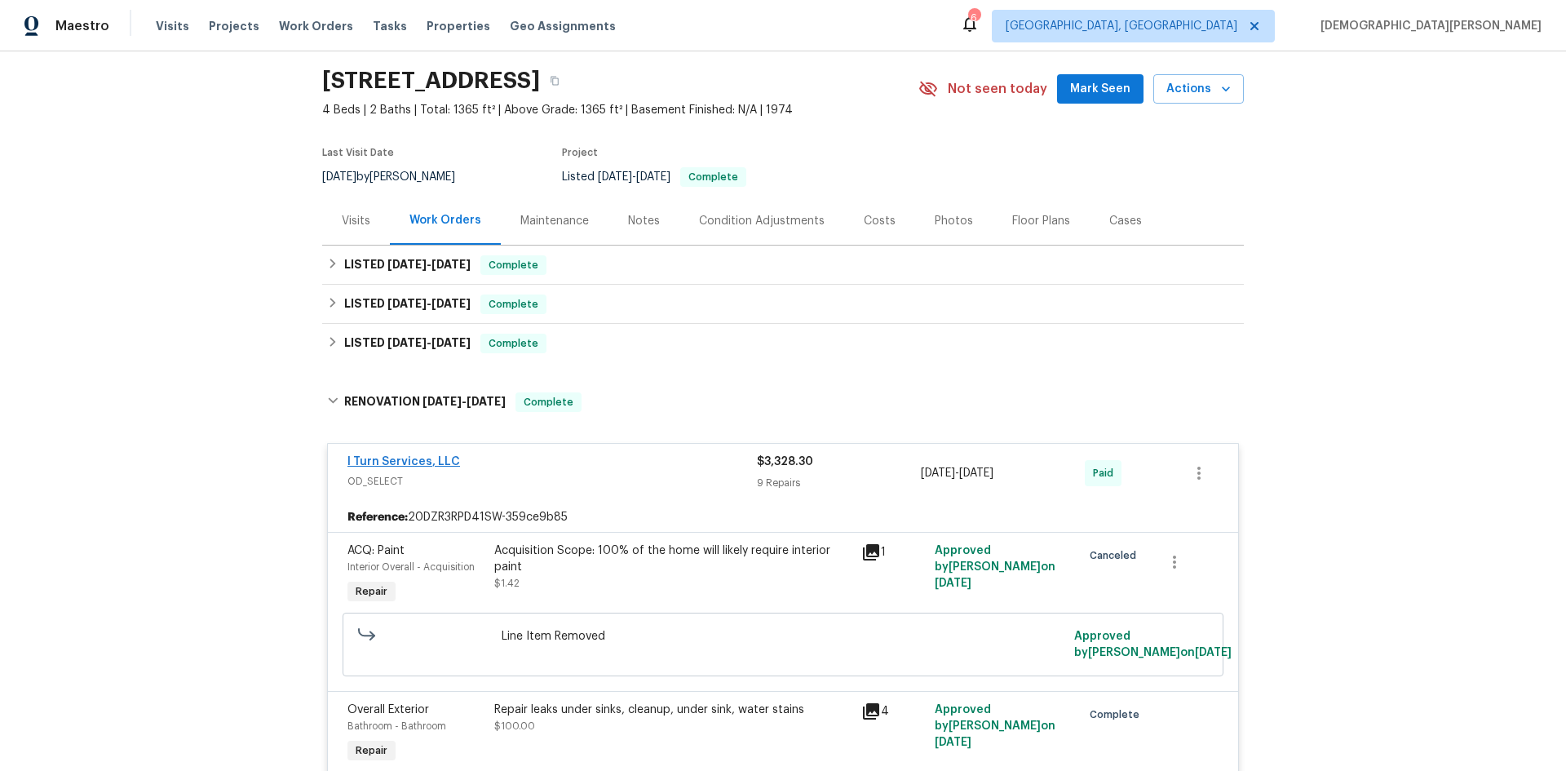
scroll to position [0, 0]
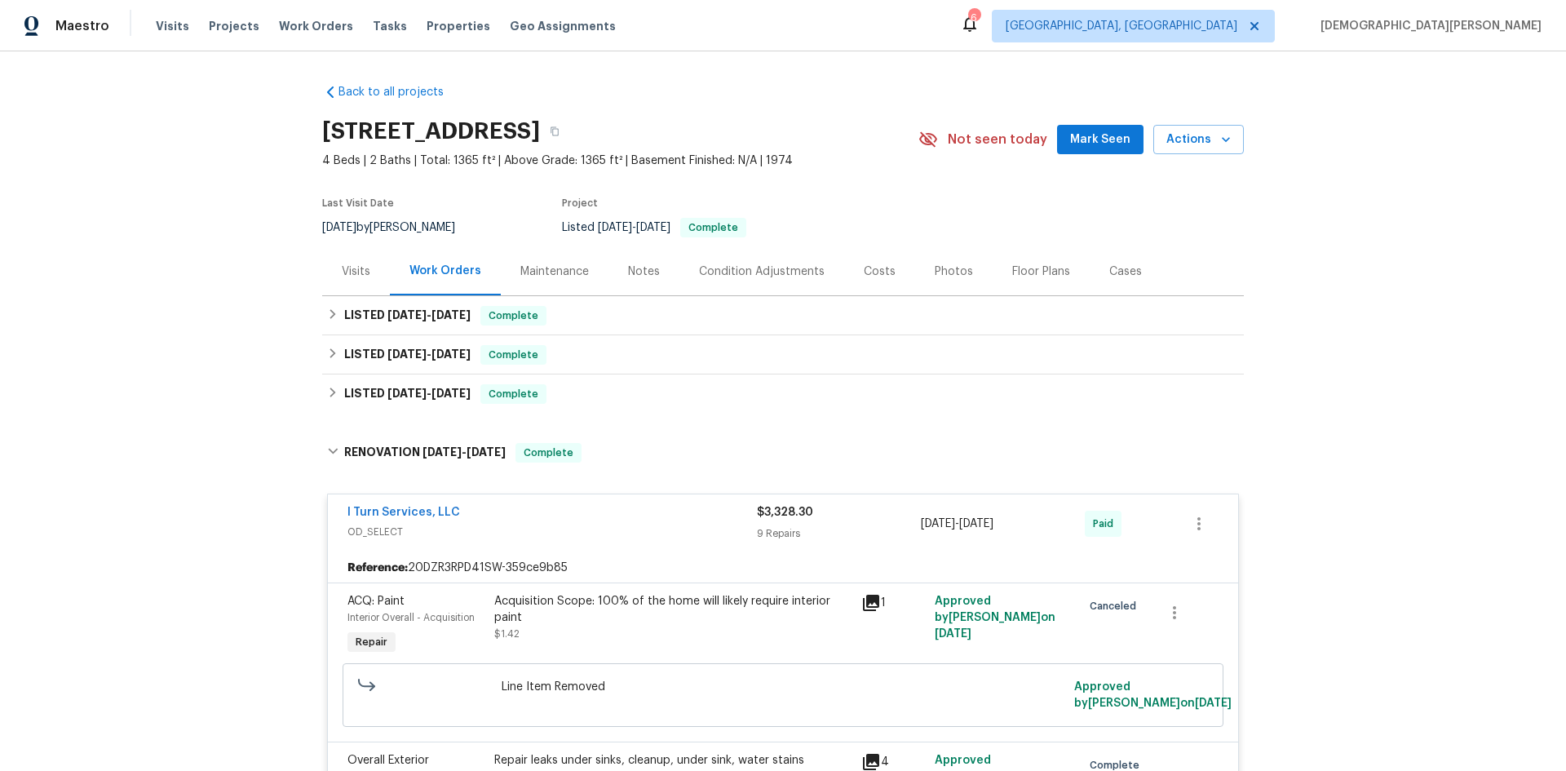
click at [365, 283] on div "Visits" at bounding box center [356, 271] width 68 height 48
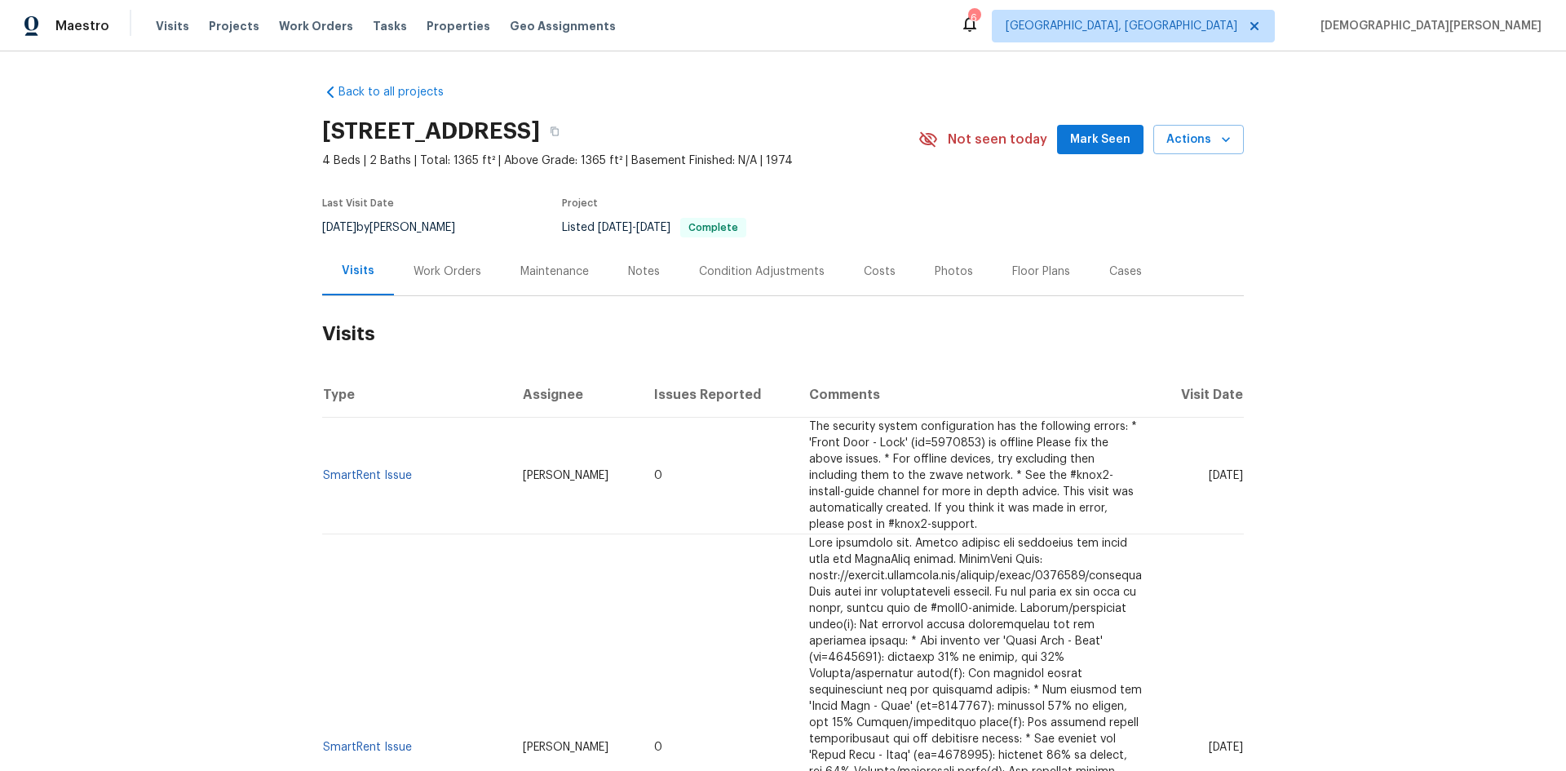
click at [396, 288] on div "Work Orders" at bounding box center [447, 271] width 107 height 48
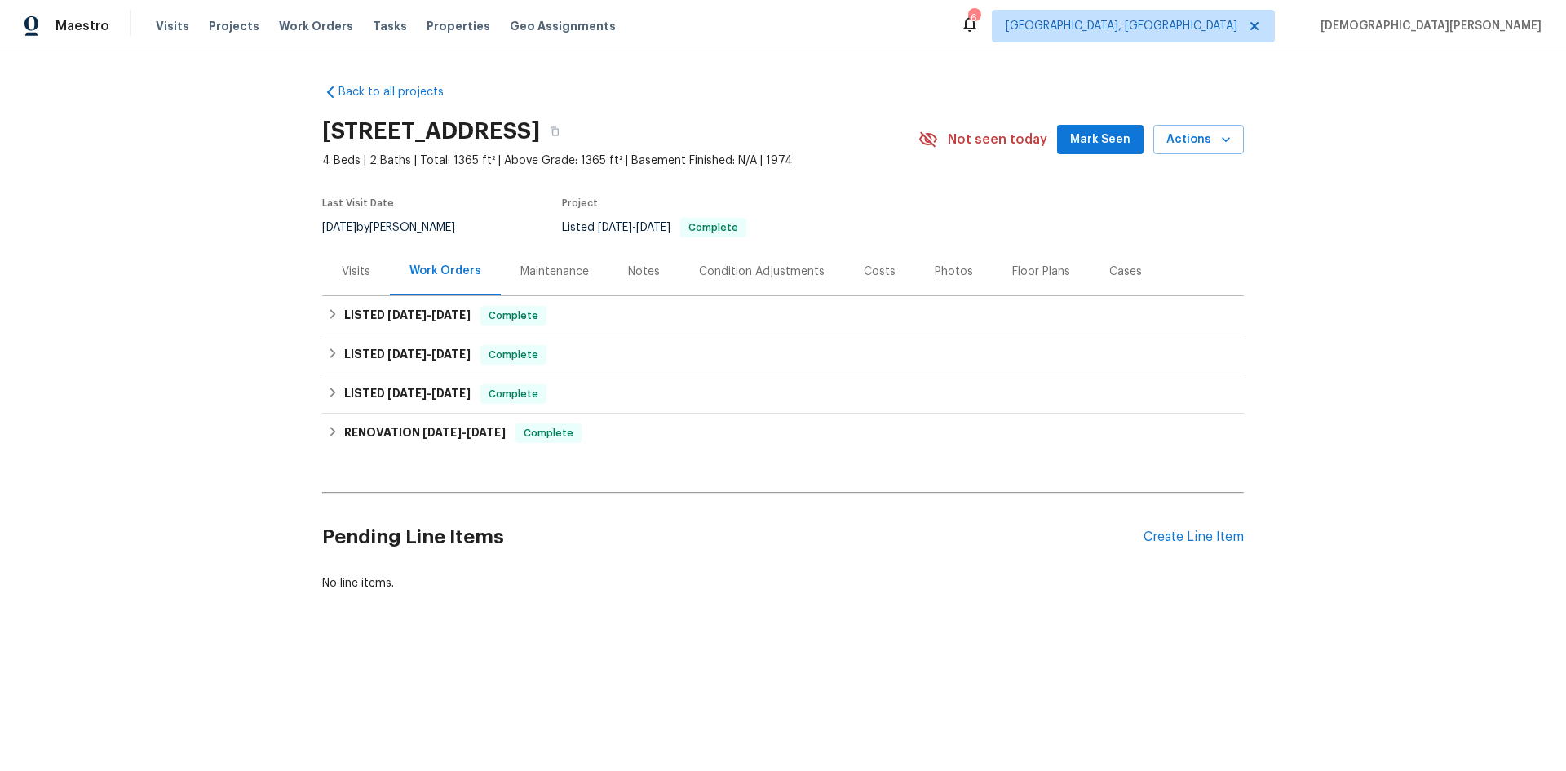
click at [520, 263] on div "Maintenance" at bounding box center [554, 271] width 69 height 16
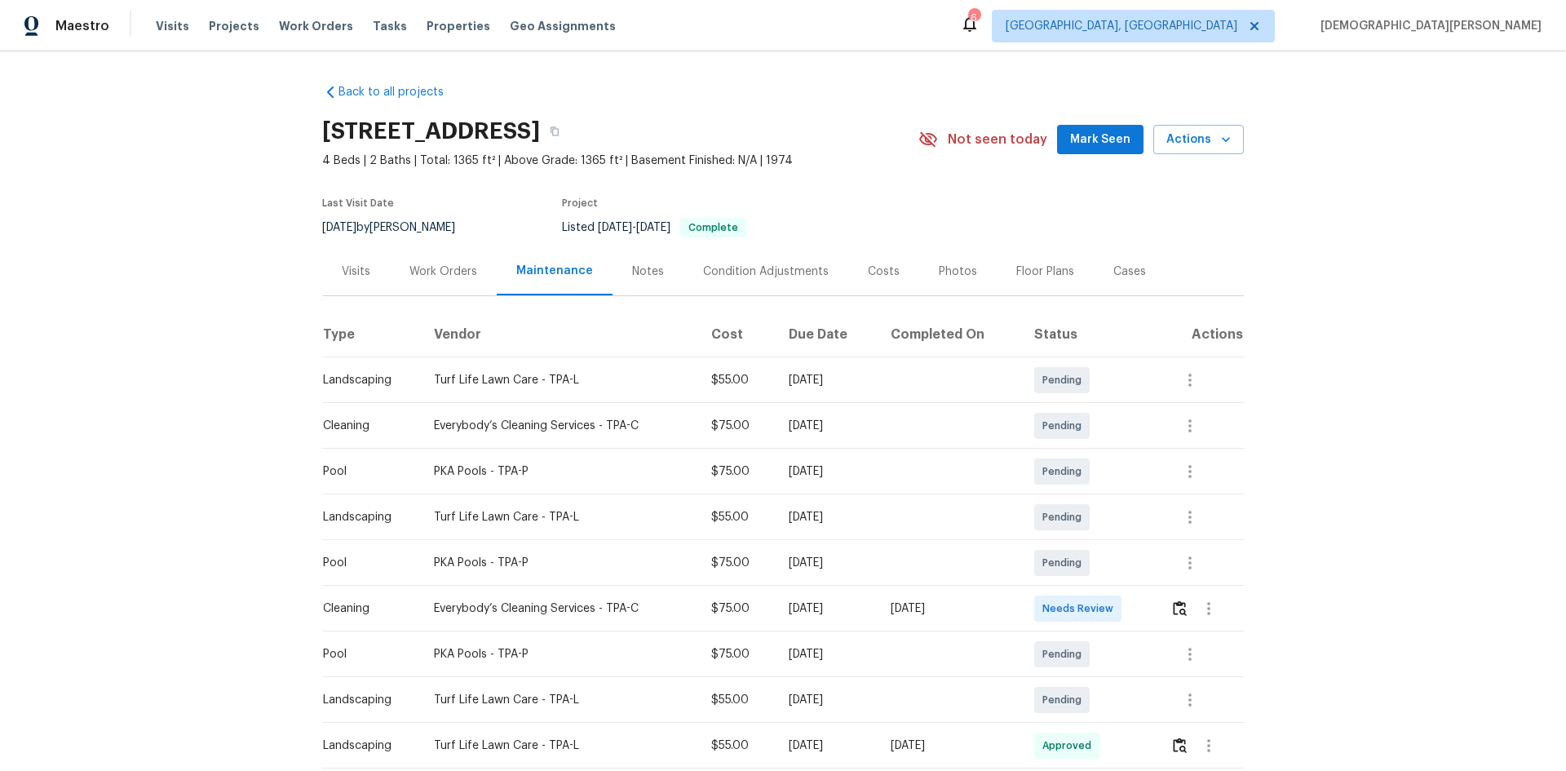
click at [627, 280] on div "Notes" at bounding box center [648, 271] width 71 height 48
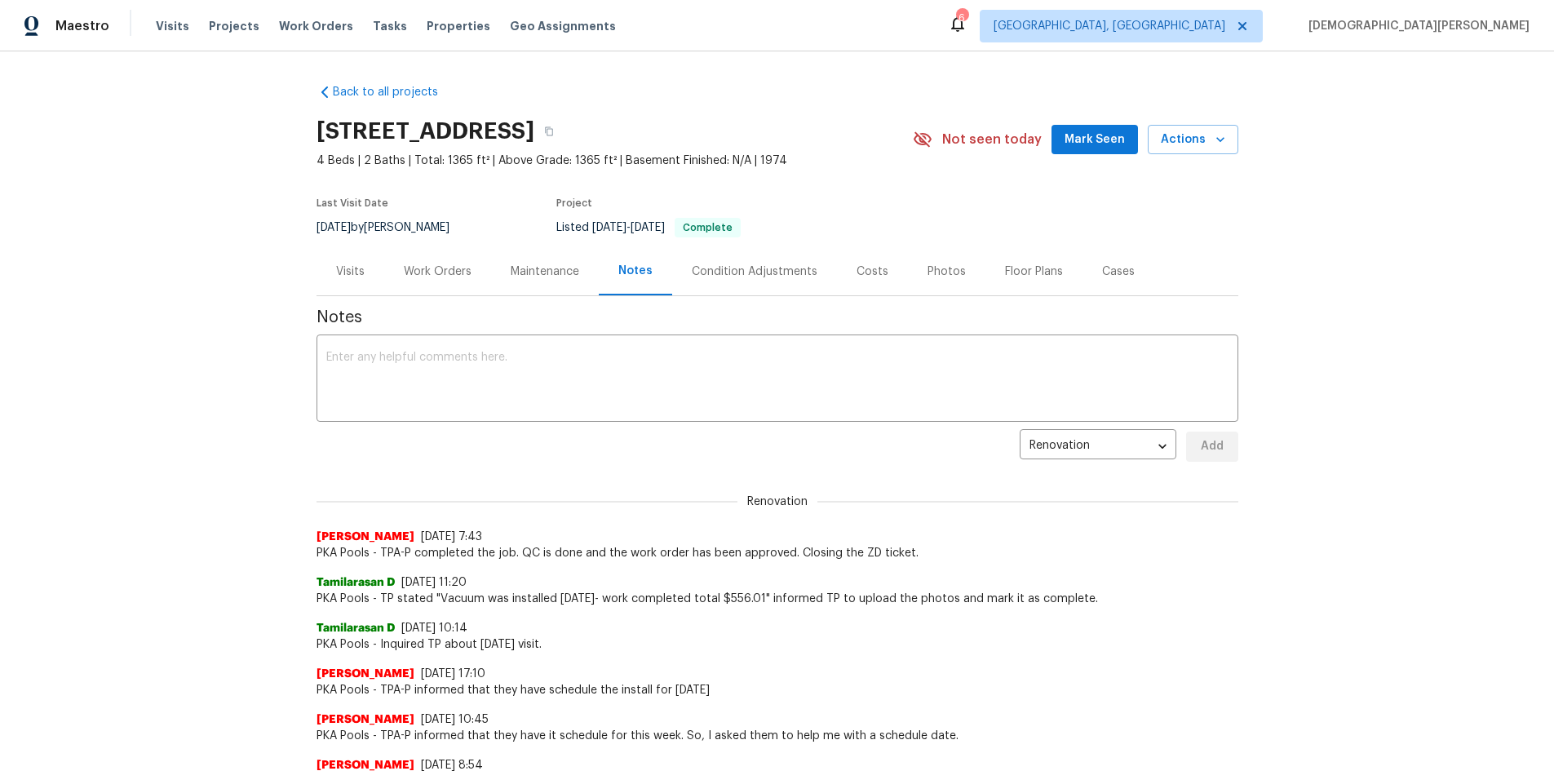
click at [571, 282] on div "Maintenance" at bounding box center [545, 271] width 108 height 48
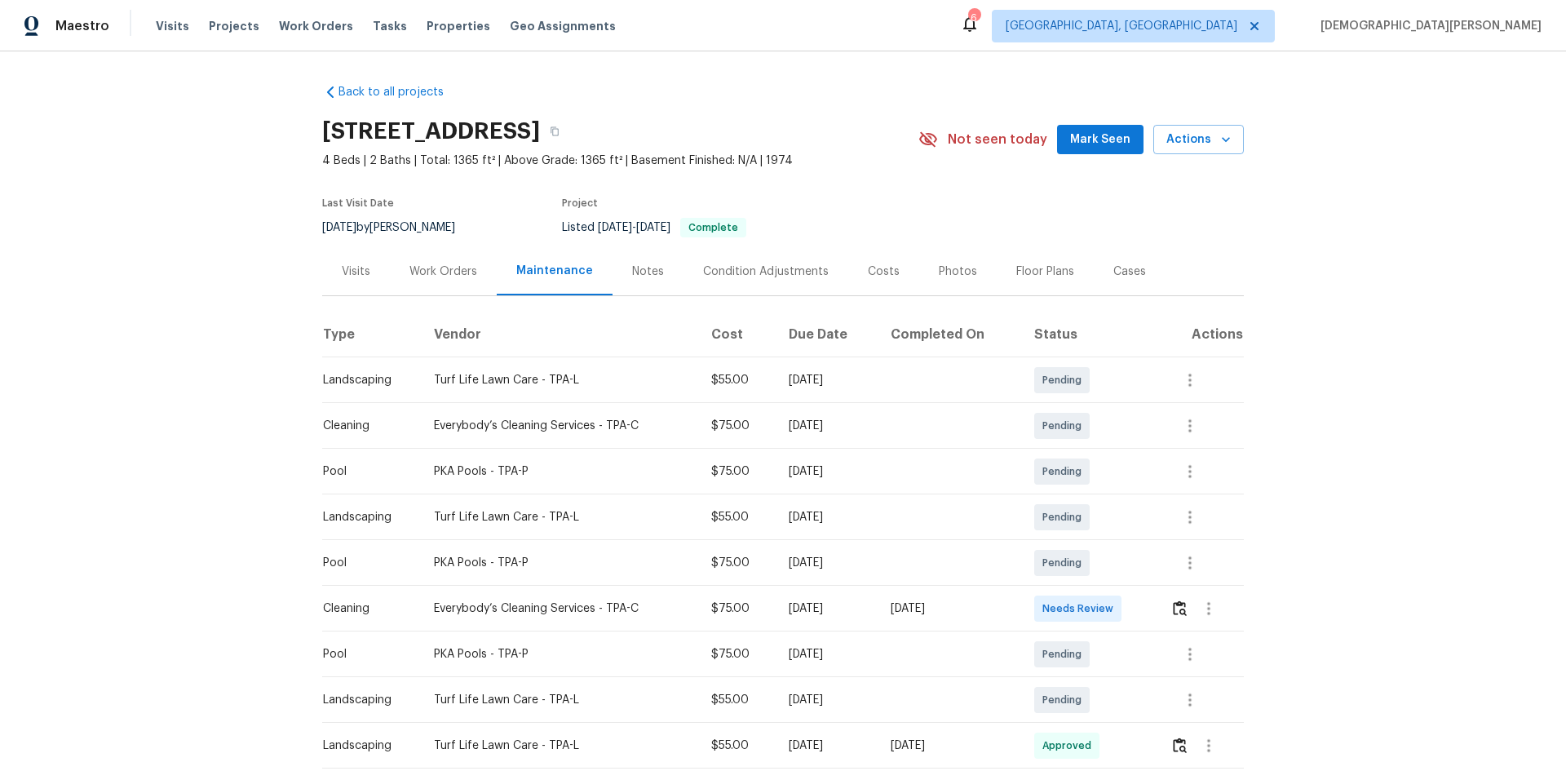
click at [811, 287] on div "Condition Adjustments" at bounding box center [766, 271] width 165 height 48
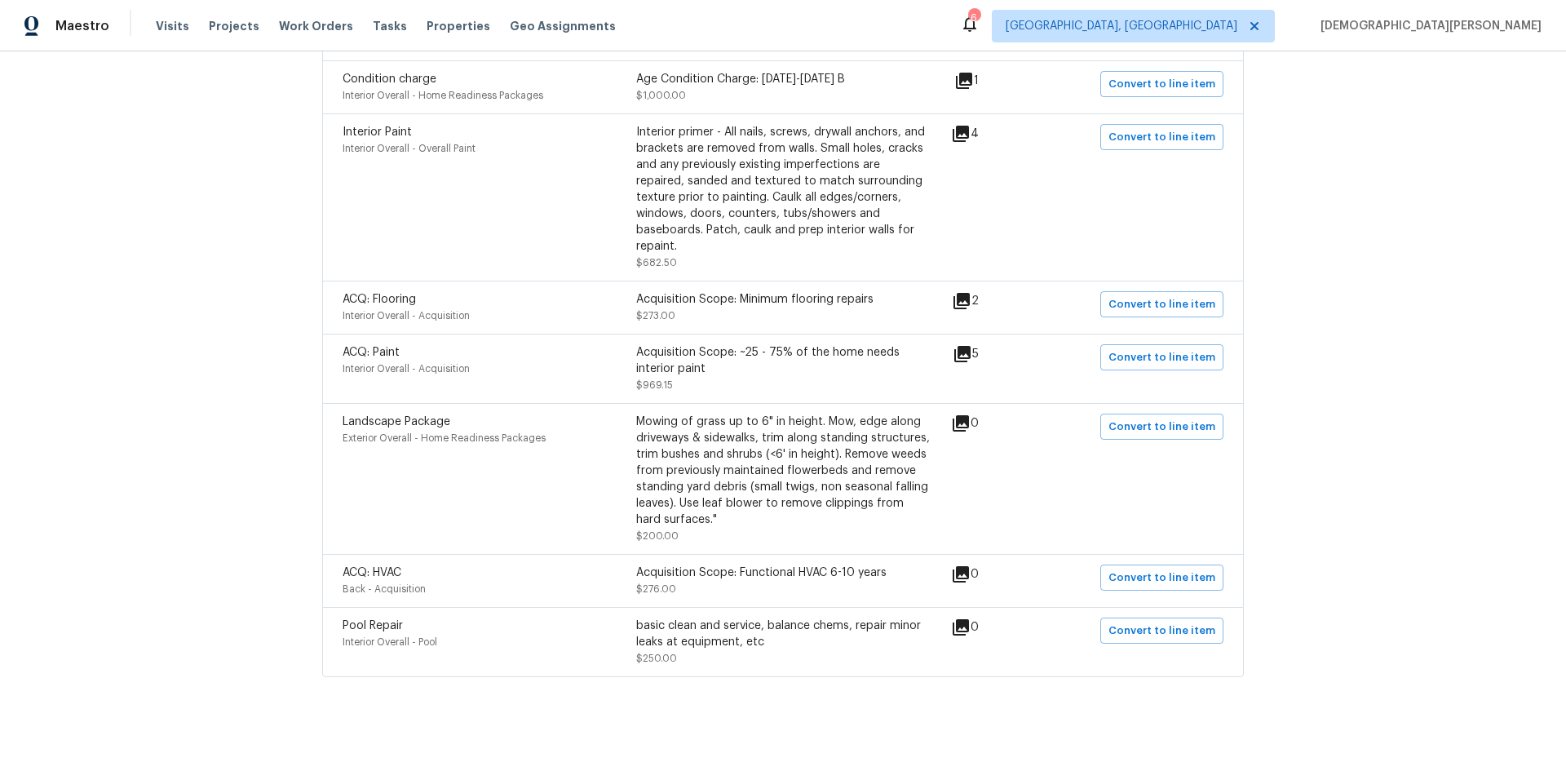
scroll to position [80, 0]
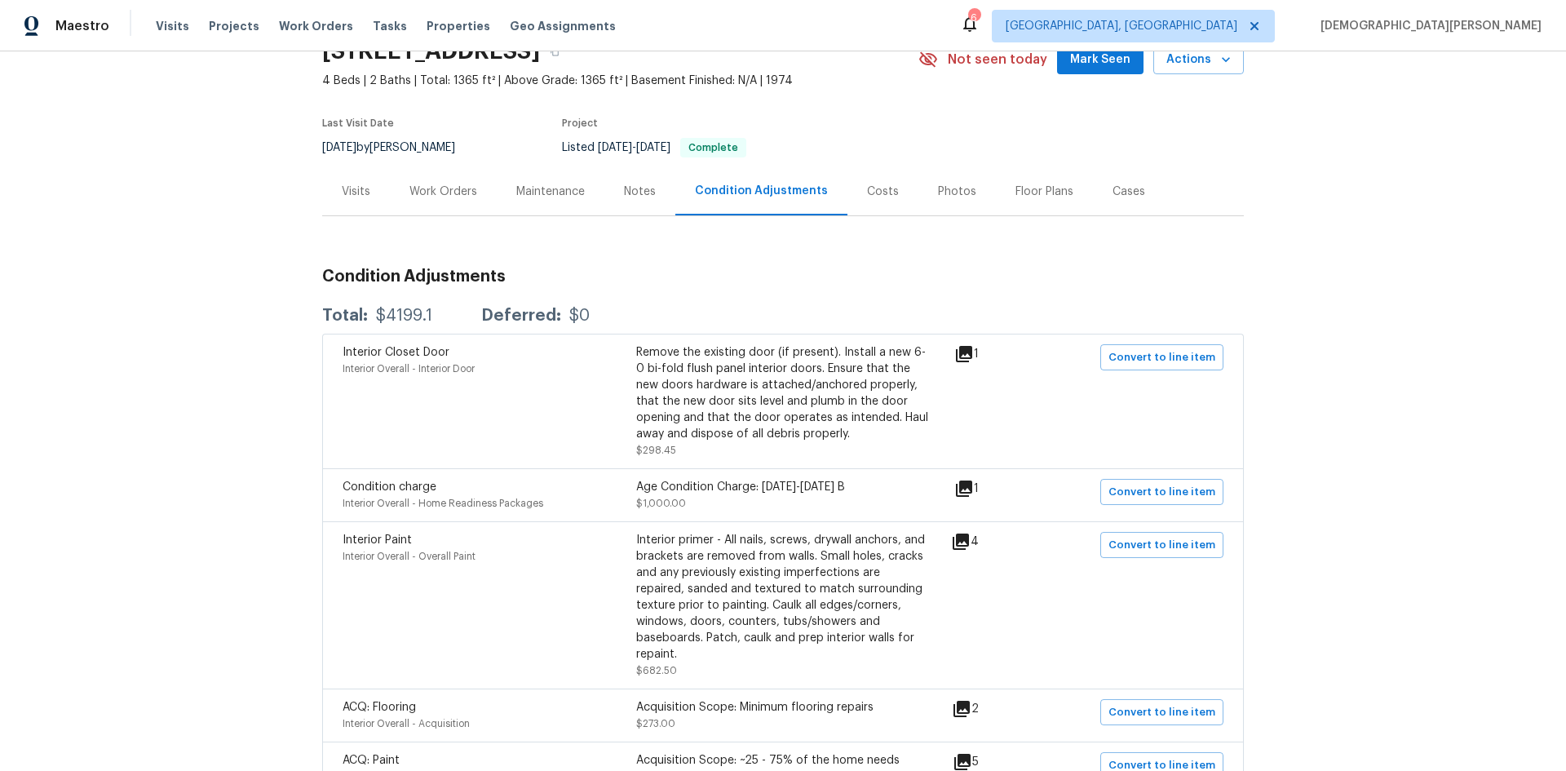
drag, startPoint x: 834, startPoint y: 223, endPoint x: 853, endPoint y: 202, distance: 27.7
click at [849, 207] on div "Back to all projects [STREET_ADDRESS] 4 Beds | 2 Baths | Total: 1365 ft² | Abov…" at bounding box center [783, 538] width 922 height 1094
click at [853, 202] on div "Costs" at bounding box center [883, 191] width 71 height 48
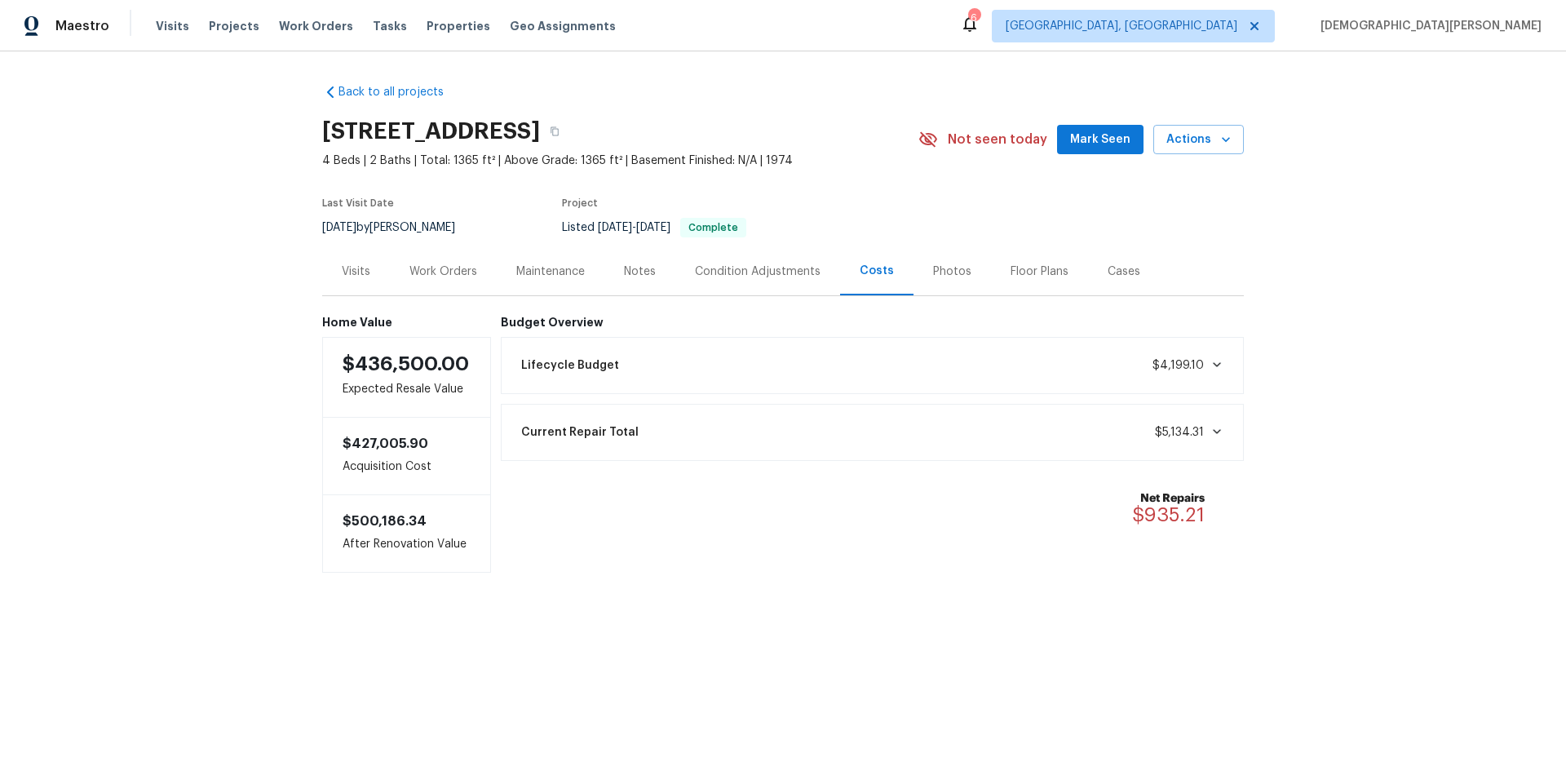
click at [949, 269] on div "Photos" at bounding box center [952, 271] width 38 height 16
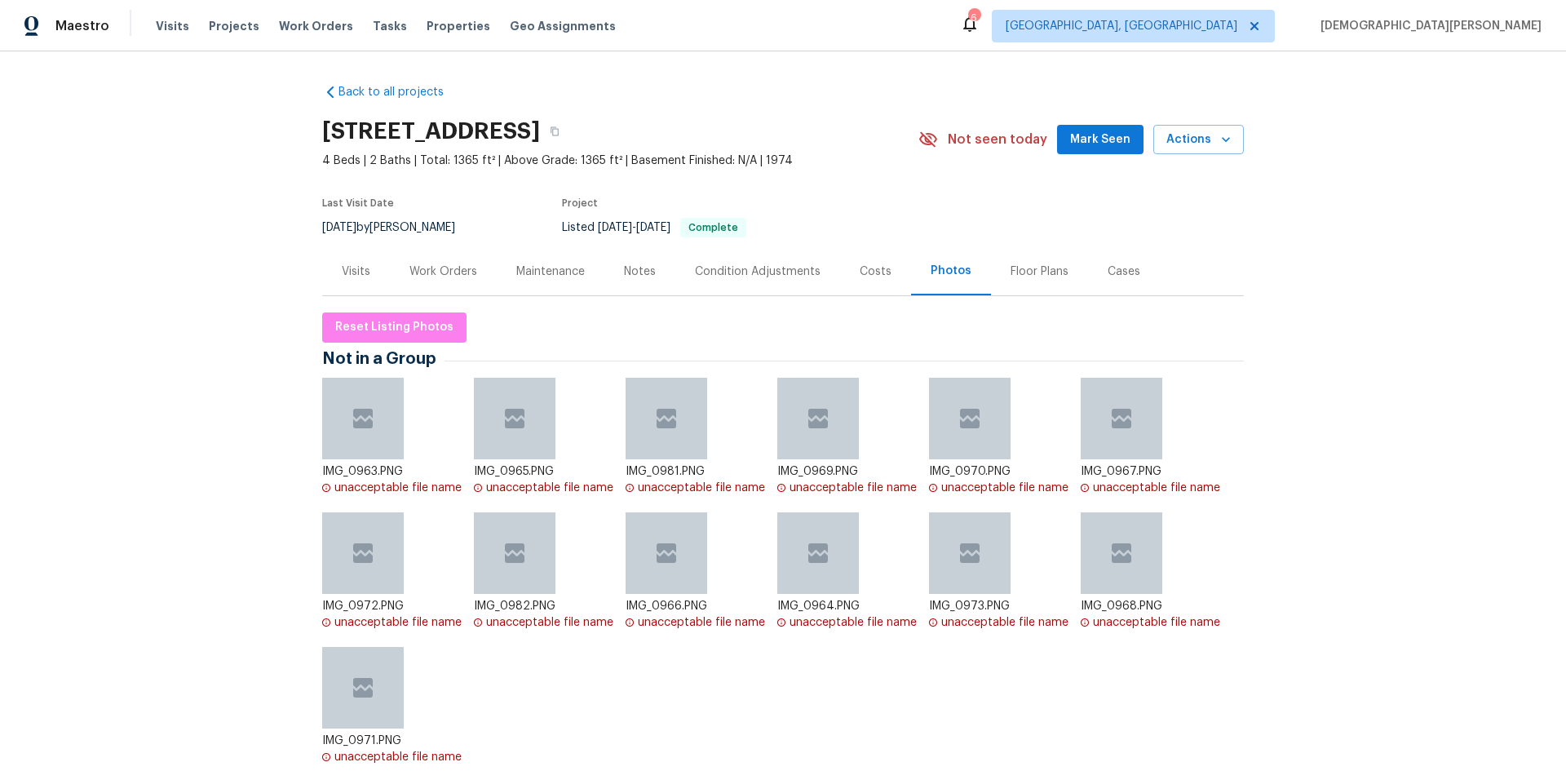
click at [991, 276] on div "Floor Plans" at bounding box center [1039, 271] width 97 height 48
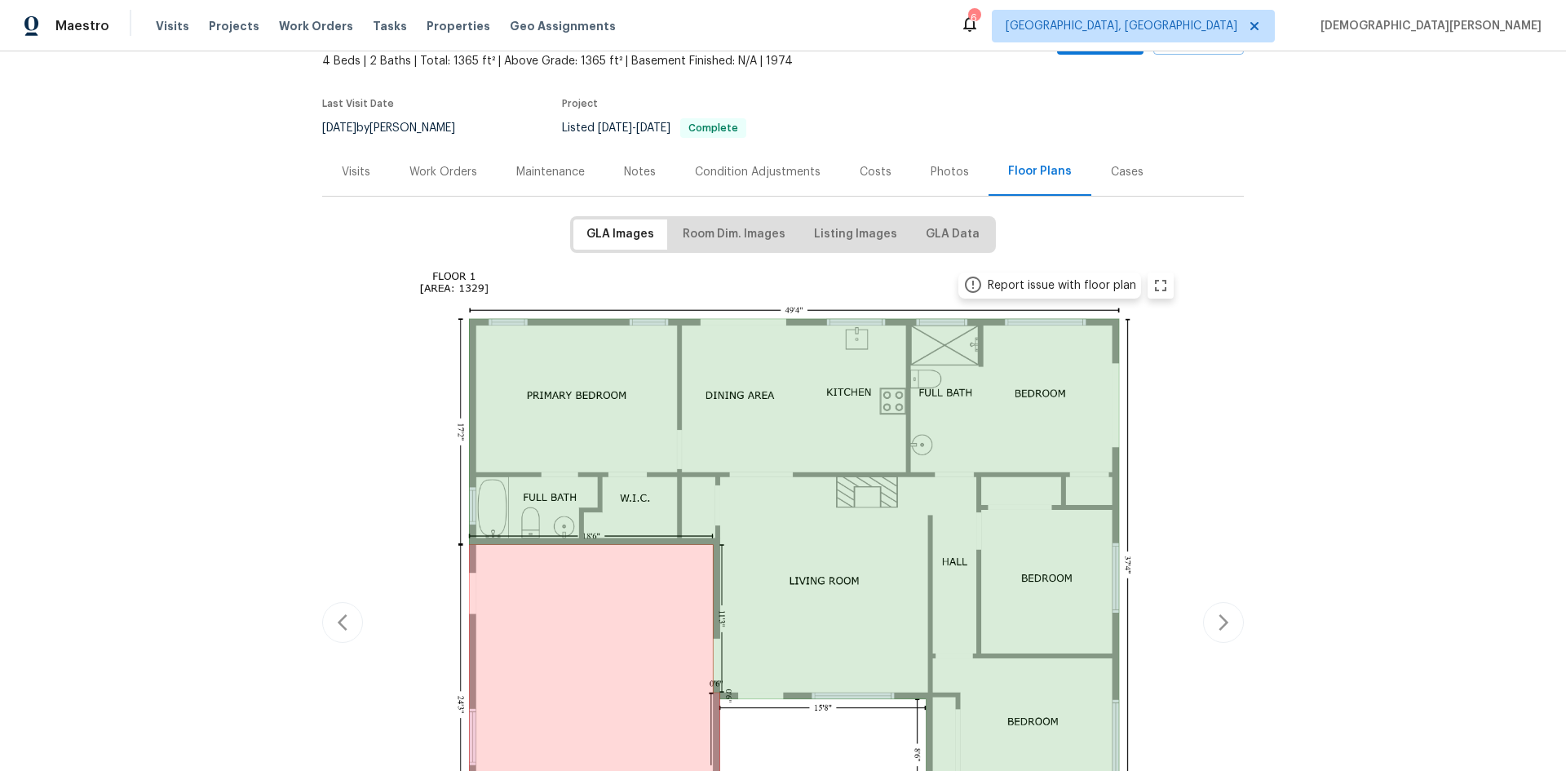
scroll to position [82, 0]
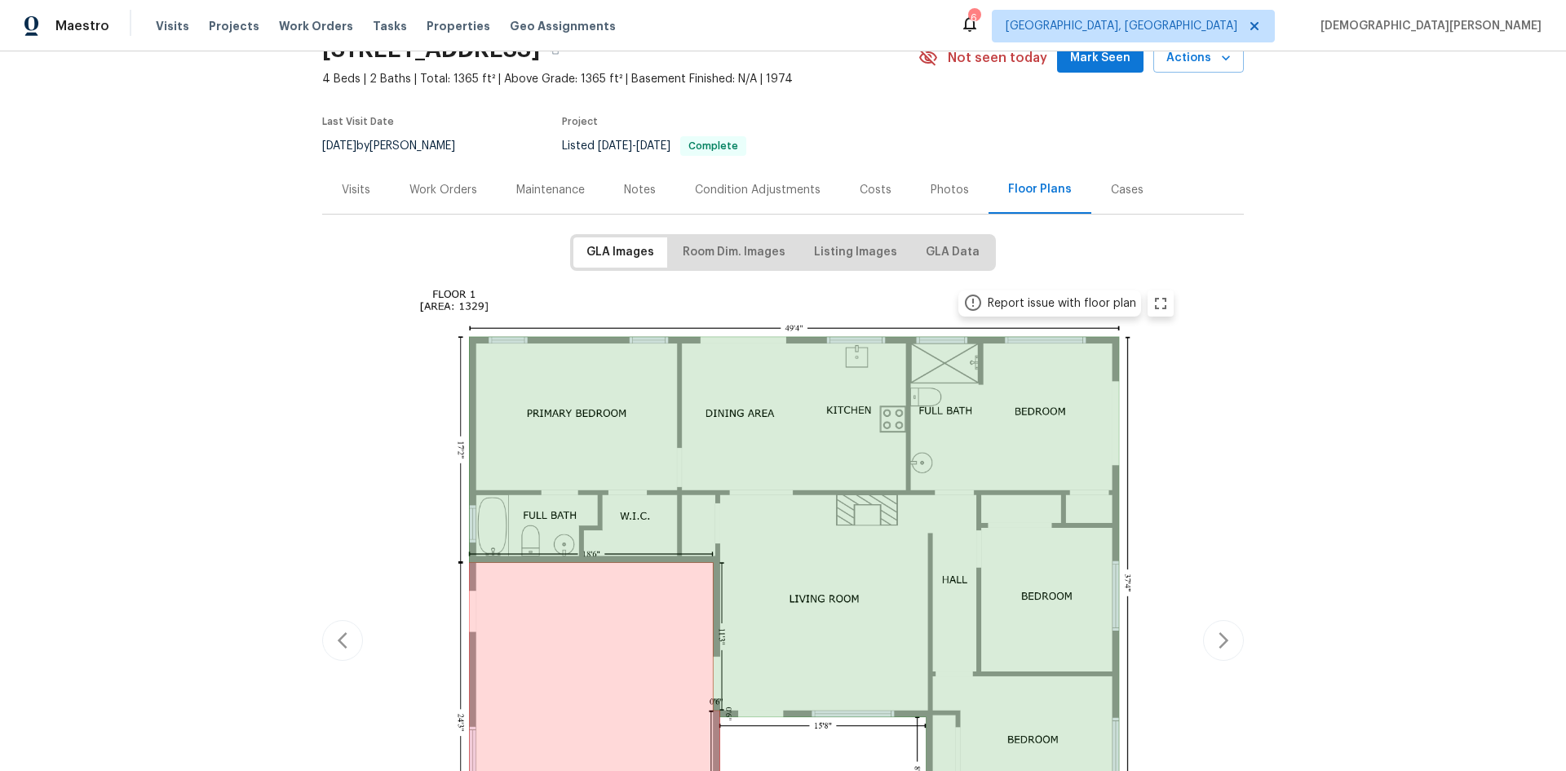
click at [1126, 211] on div "Cases" at bounding box center [1127, 190] width 72 height 48
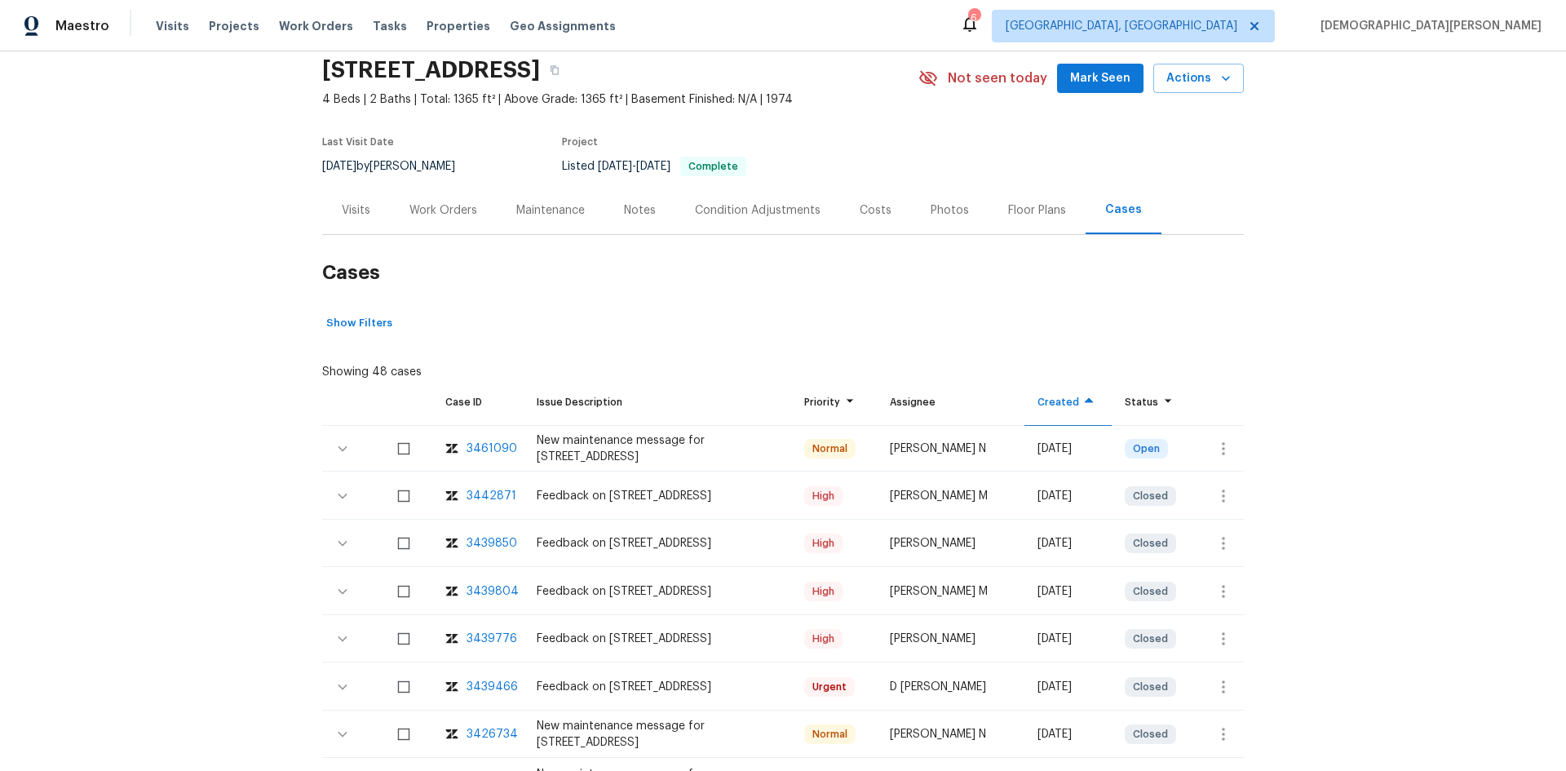
scroll to position [163, 0]
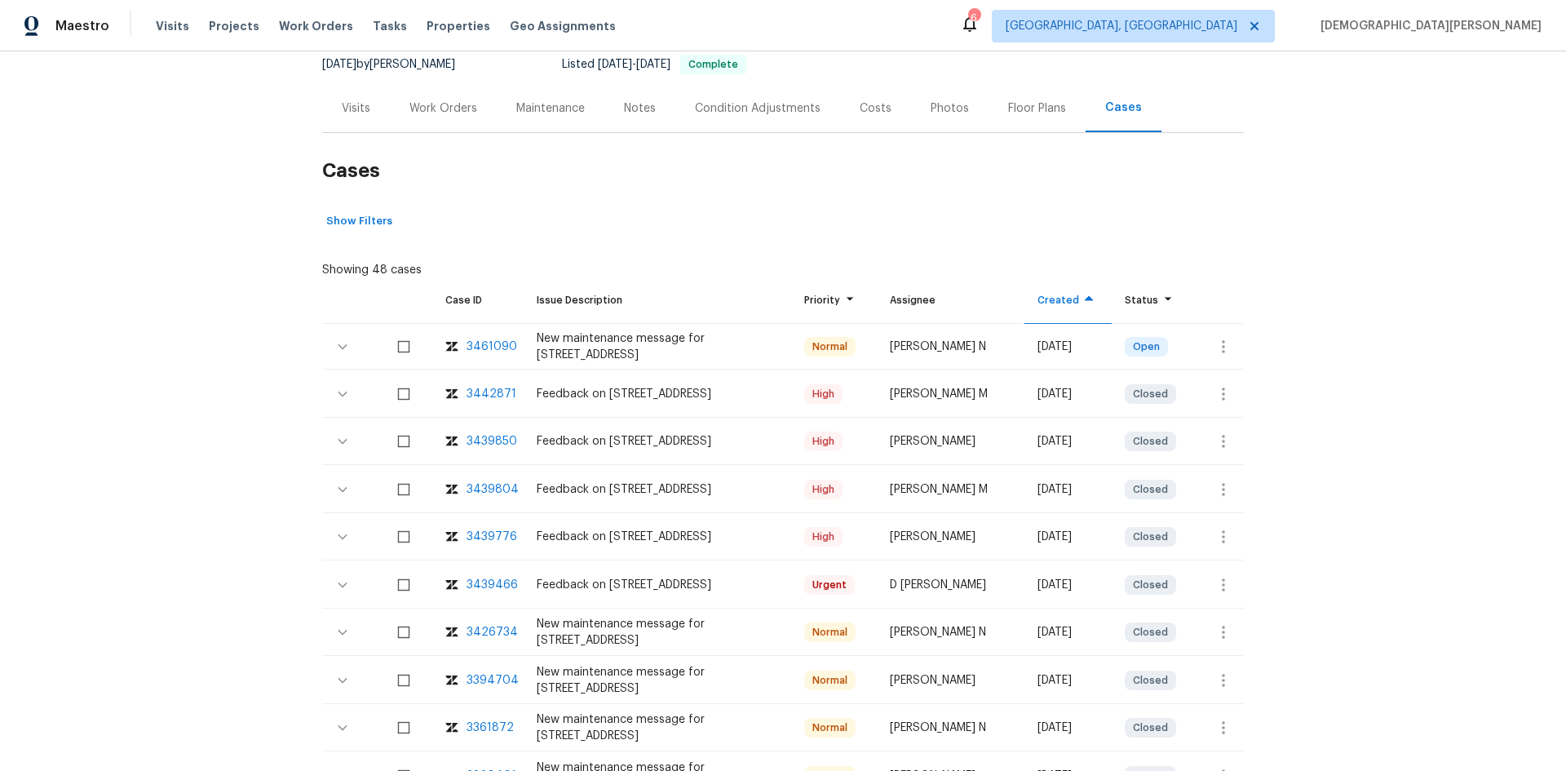
click at [496, 346] on div "3461090" at bounding box center [492, 347] width 51 height 16
